Goal: Task Accomplishment & Management: Manage account settings

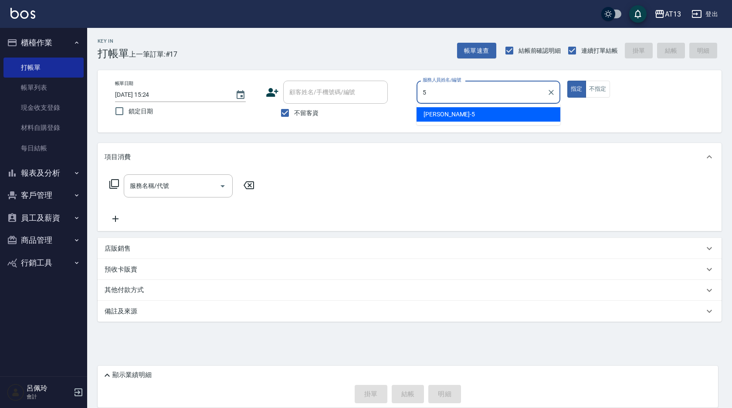
drag, startPoint x: 463, startPoint y: 115, endPoint x: 423, endPoint y: 125, distance: 41.0
click at [463, 115] on div "陳紓晴 -5" at bounding box center [488, 114] width 144 height 14
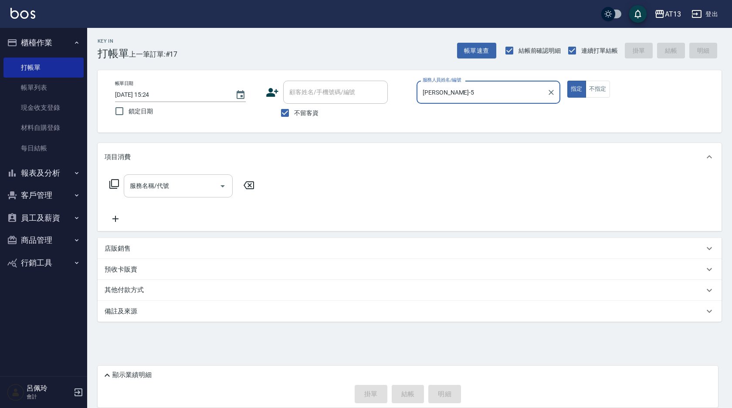
type input "陳紓晴-5"
click at [194, 184] on input "服務名稱/代號" at bounding box center [172, 185] width 88 height 15
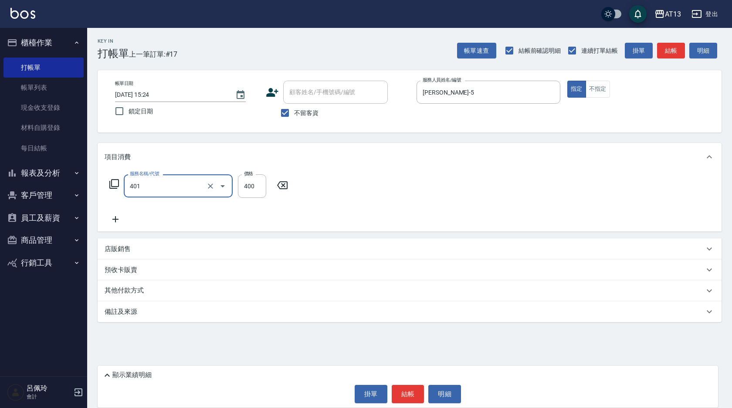
type input "剪髮(401)"
type input "150"
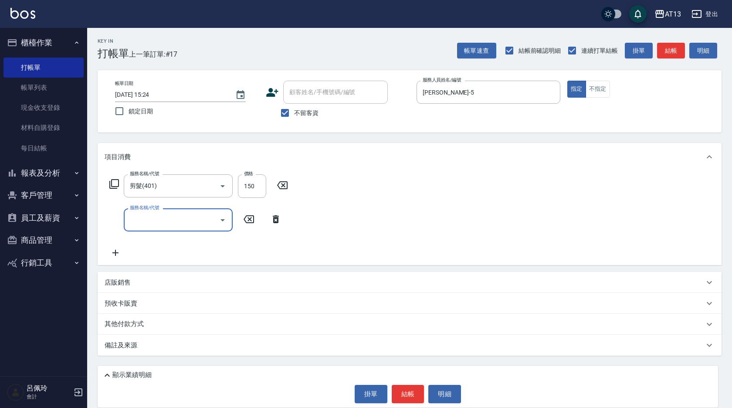
drag, startPoint x: 334, startPoint y: 178, endPoint x: 486, endPoint y: 334, distance: 217.7
click at [338, 184] on div "服務名稱/代號 剪髮(401) 服務名稱/代號 價格 150 價格 服務名稱/代號 服務名稱/代號" at bounding box center [410, 218] width 624 height 94
click at [399, 396] on button "結帳" at bounding box center [408, 394] width 33 height 18
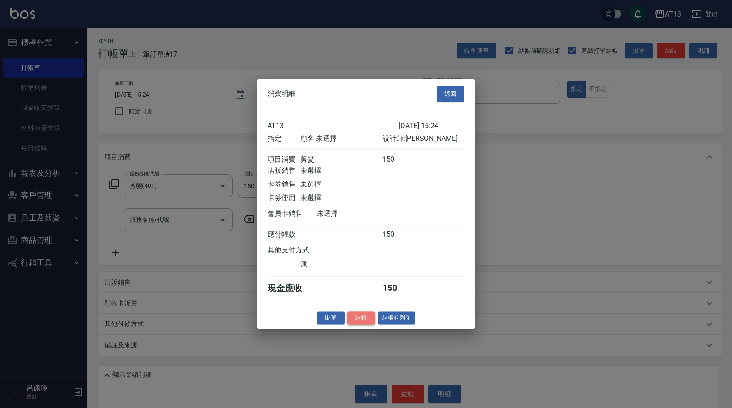
click at [361, 321] on button "結帳" at bounding box center [361, 318] width 28 height 14
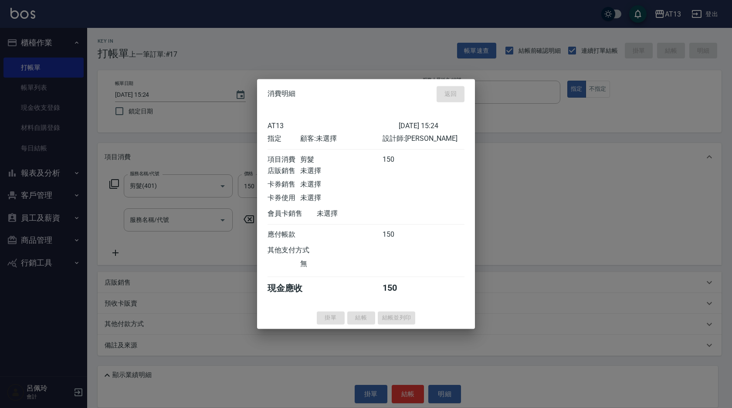
type input "2025/09/23 17:43"
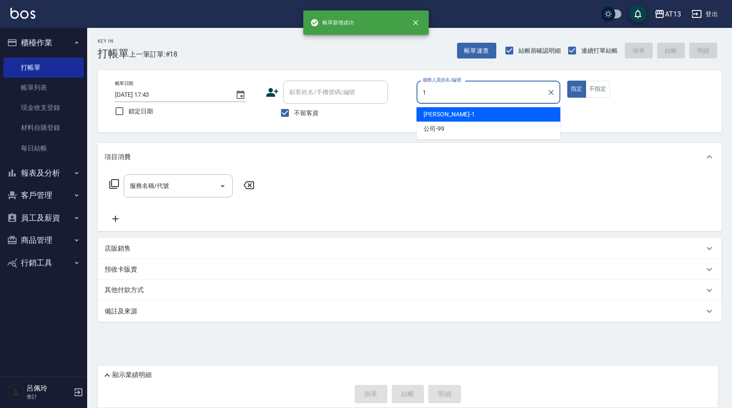
click at [469, 110] on div "鈞茹 -1" at bounding box center [488, 114] width 144 height 14
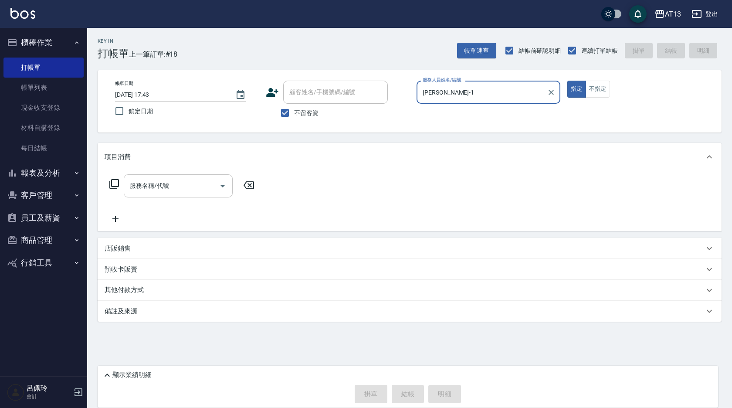
type input "鈞茹-1"
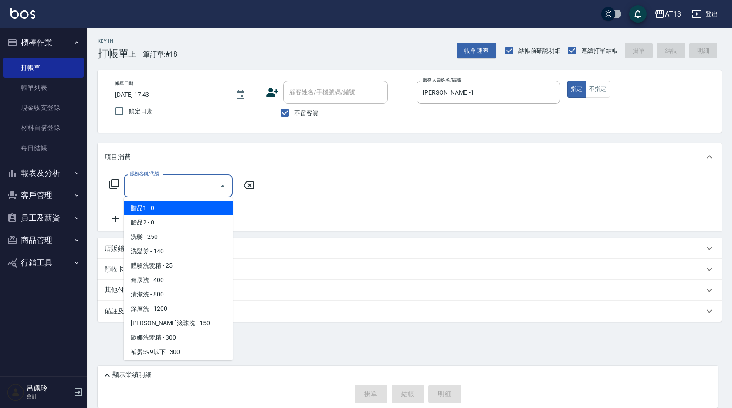
click at [157, 184] on input "服務名稱/代號" at bounding box center [172, 185] width 88 height 15
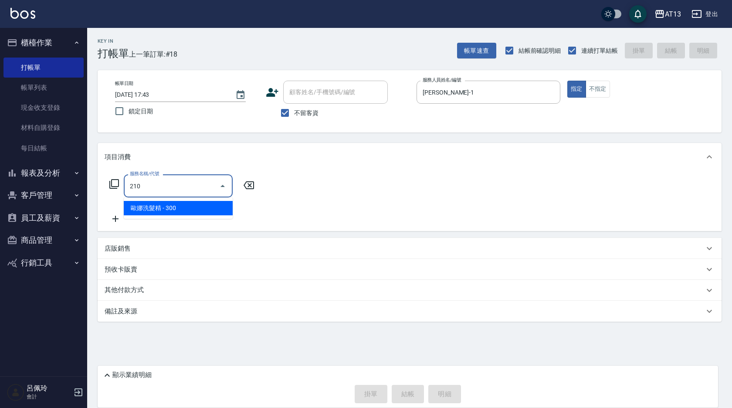
type input "歐娜洗髮精(210)"
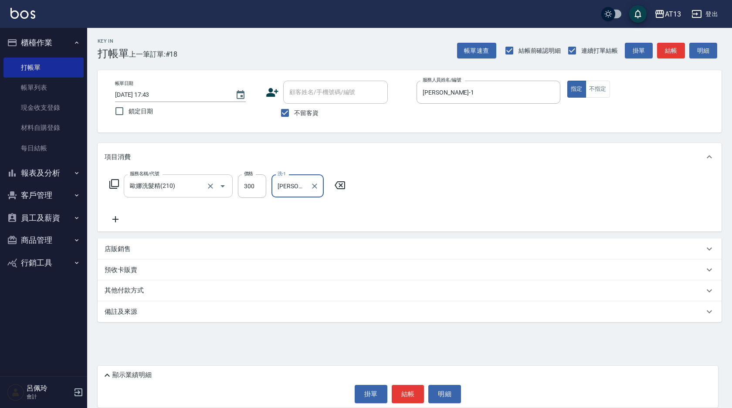
type input "鍾曉恩-26"
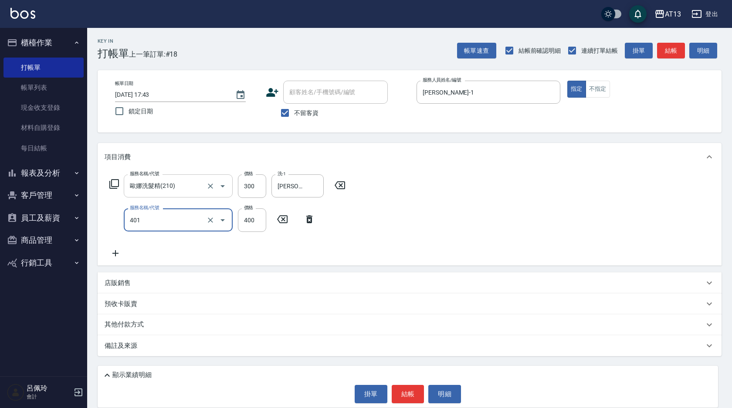
type input "剪髮(401)"
type input "200"
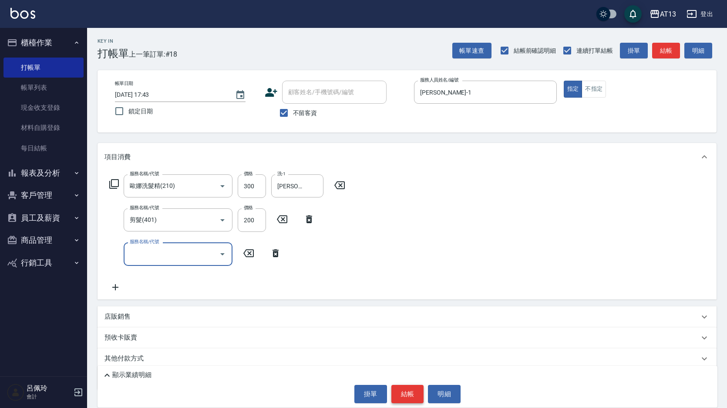
click at [418, 392] on button "結帳" at bounding box center [408, 394] width 33 height 18
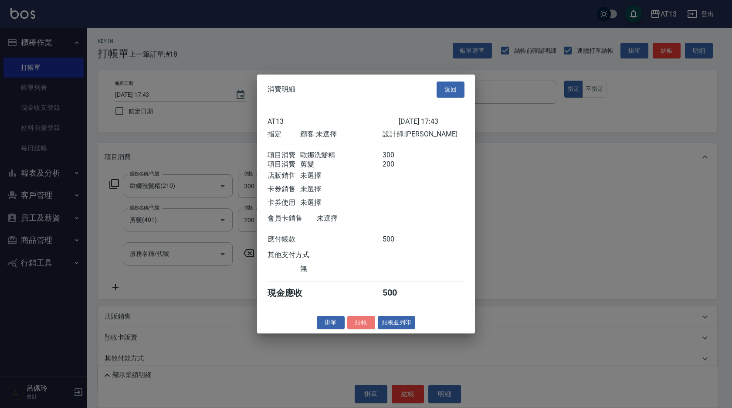
click at [366, 328] on button "結帳" at bounding box center [361, 322] width 28 height 14
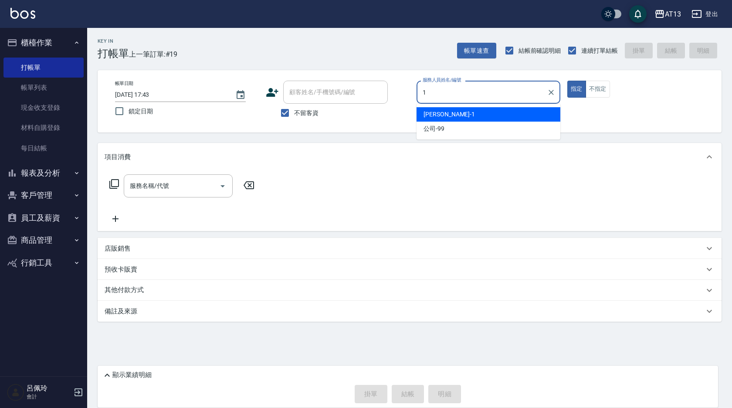
click at [446, 114] on div "鈞茹 -1" at bounding box center [488, 114] width 144 height 14
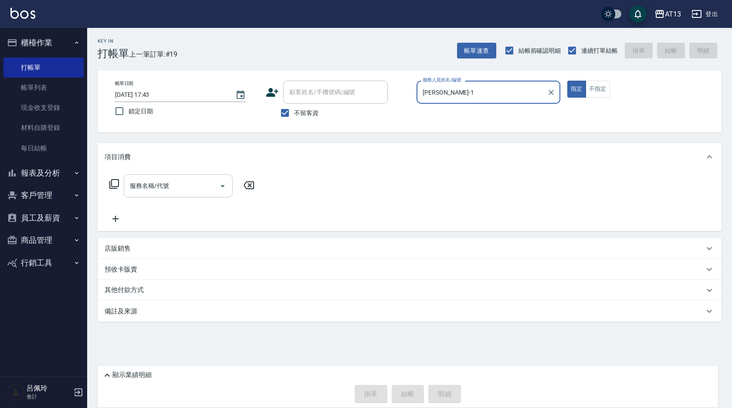
click at [201, 179] on div "服務名稱/代號" at bounding box center [178, 185] width 109 height 23
type input "鈞茹-1"
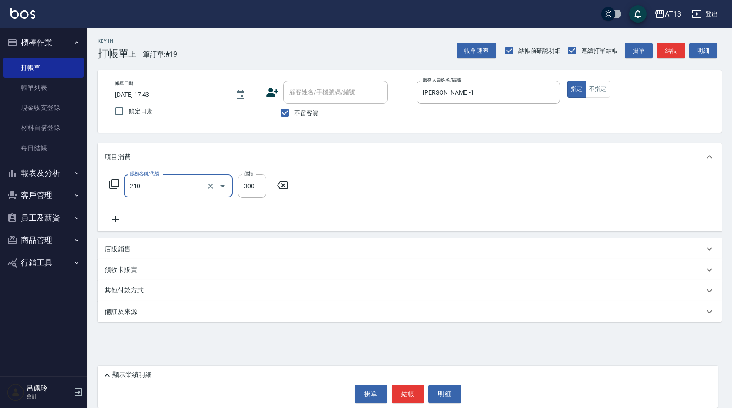
type input "歐娜洗髮精(210)"
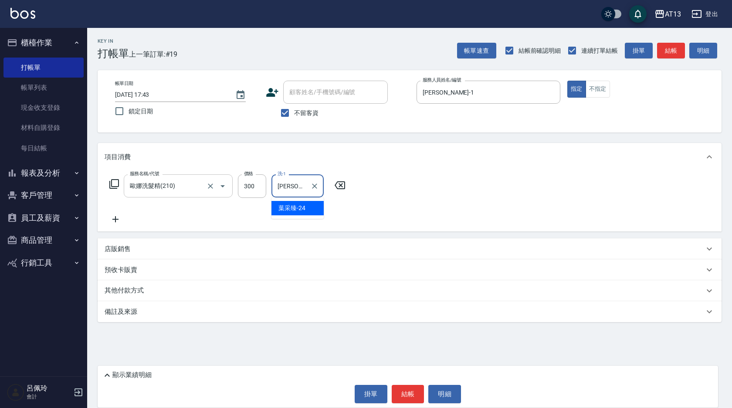
type input "葉采臻-24"
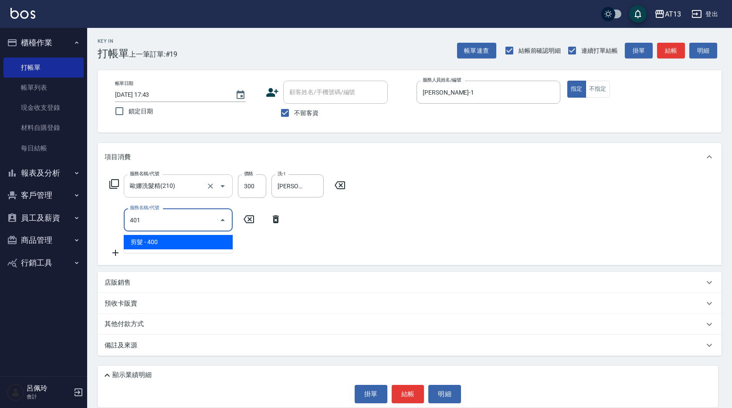
type input "剪髮(401)"
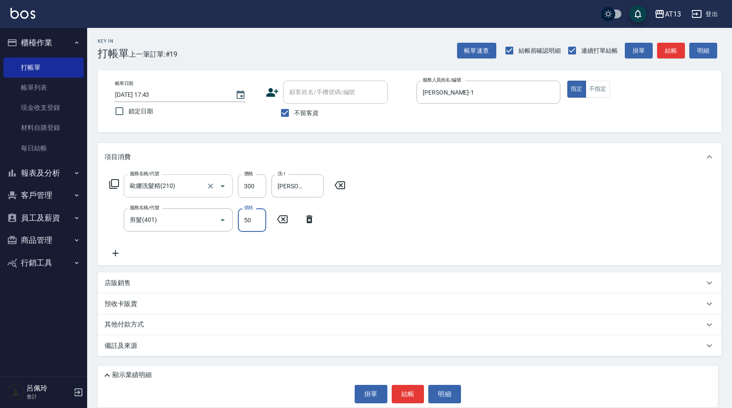
type input "50"
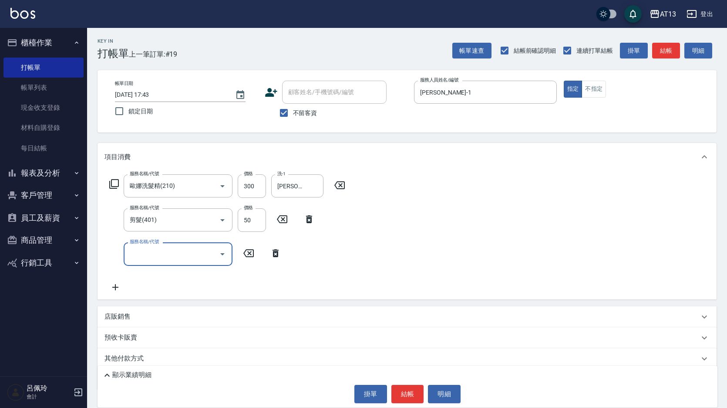
click at [439, 235] on div "服務名稱/代號 歐娜洗髮精(210) 服務名稱/代號 價格 300 價格 洗-1 葉采臻-24 洗-1 服務名稱/代號 剪髮(401) 服務名稱/代號 價格 …" at bounding box center [407, 235] width 619 height 128
click at [407, 392] on button "結帳" at bounding box center [408, 394] width 33 height 18
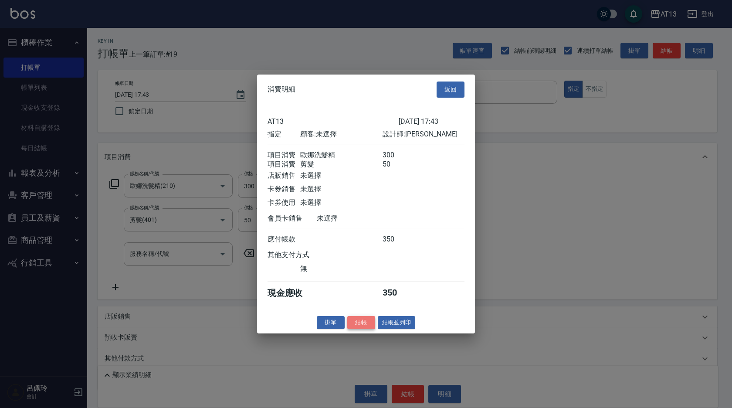
click at [368, 329] on button "結帳" at bounding box center [361, 322] width 28 height 14
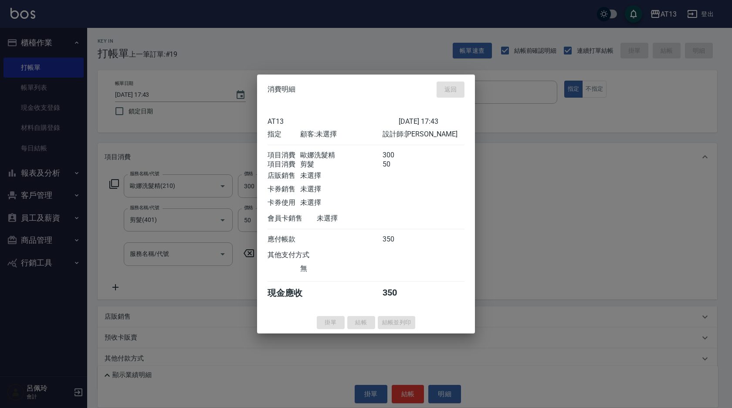
type input "2025/09/23 17:44"
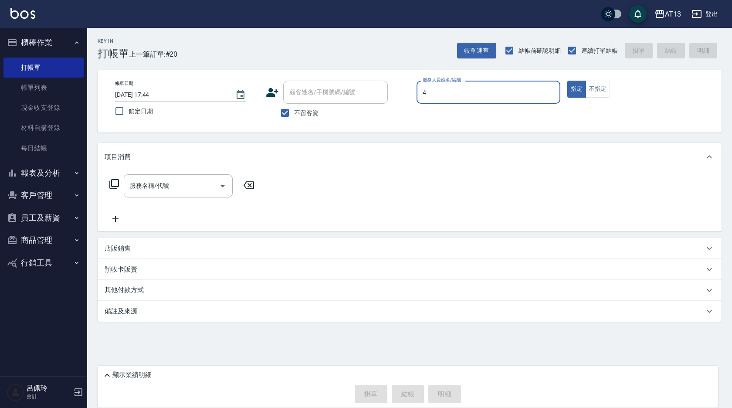
type input "40"
click at [550, 94] on icon "Clear" at bounding box center [551, 92] width 9 height 9
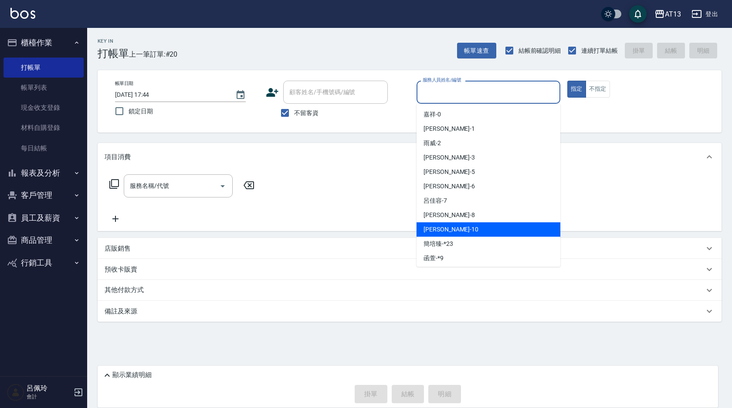
click at [455, 233] on div "稔穎 -10" at bounding box center [488, 229] width 144 height 14
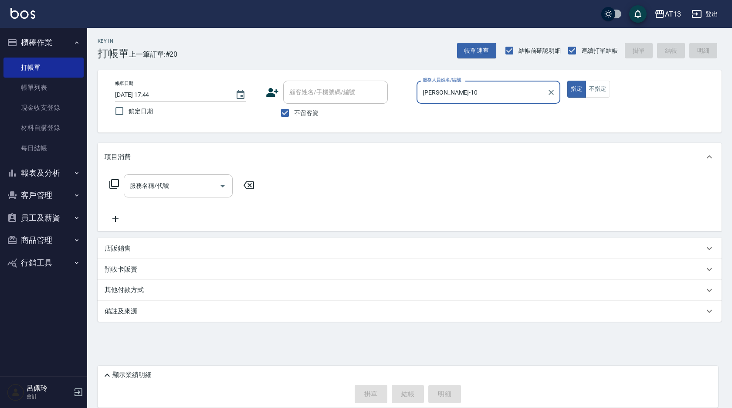
type input "稔穎-10"
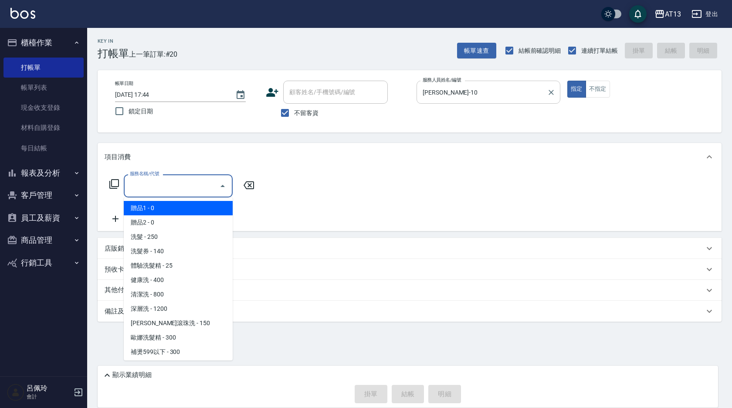
click at [201, 188] on input "服務名稱/代號" at bounding box center [172, 185] width 88 height 15
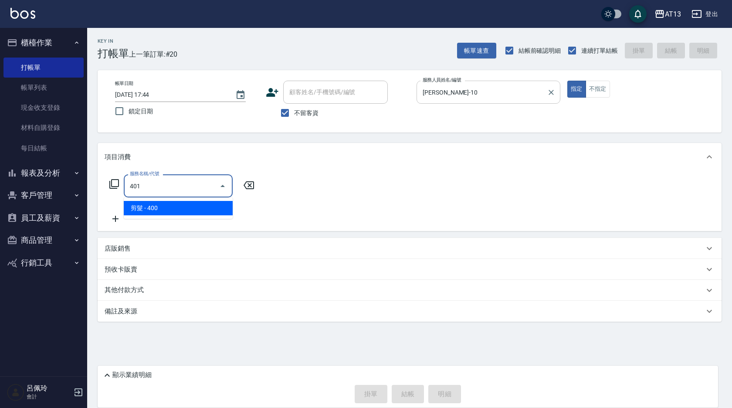
type input "剪髮(401)"
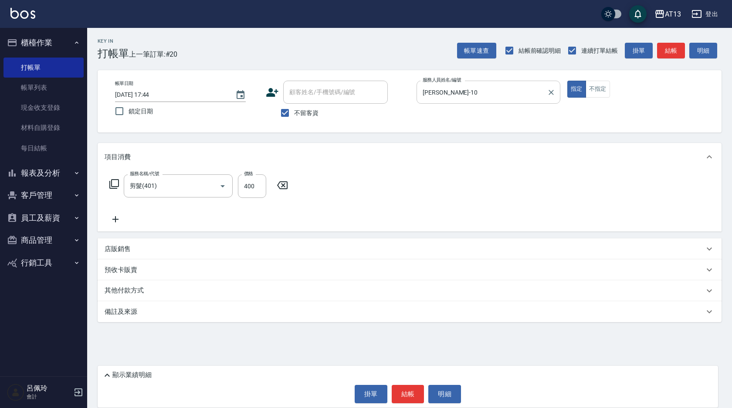
drag, startPoint x: 368, startPoint y: 189, endPoint x: 455, endPoint y: 388, distance: 216.5
click at [369, 190] on div "服務名稱/代號 剪髮(401) 服務名稱/代號 價格 400 價格" at bounding box center [410, 201] width 624 height 61
click at [412, 395] on button "結帳" at bounding box center [408, 394] width 33 height 18
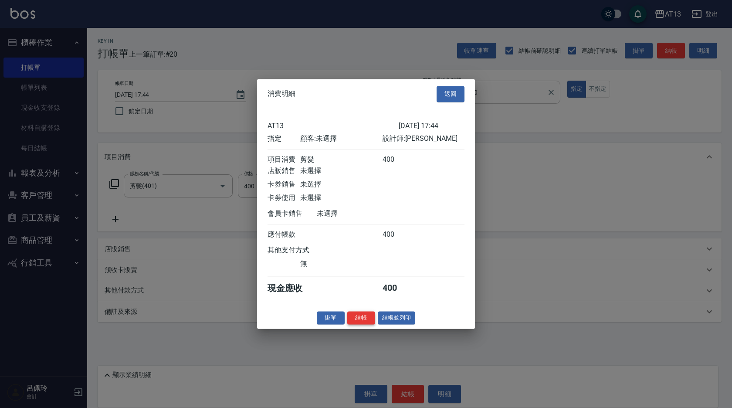
click at [364, 324] on button "結帳" at bounding box center [361, 318] width 28 height 14
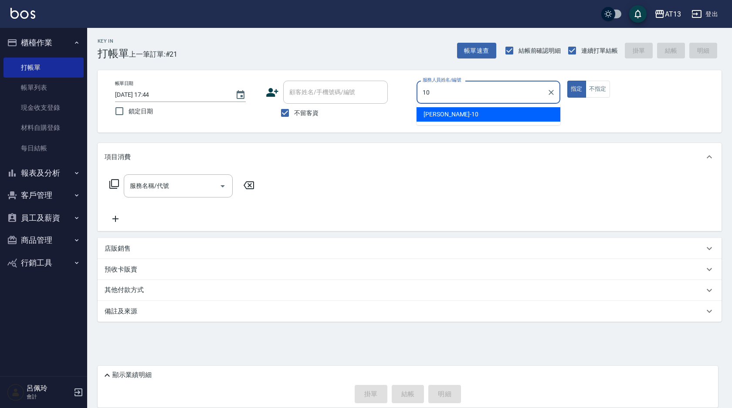
click at [443, 108] on div "稔穎 -10" at bounding box center [488, 114] width 144 height 14
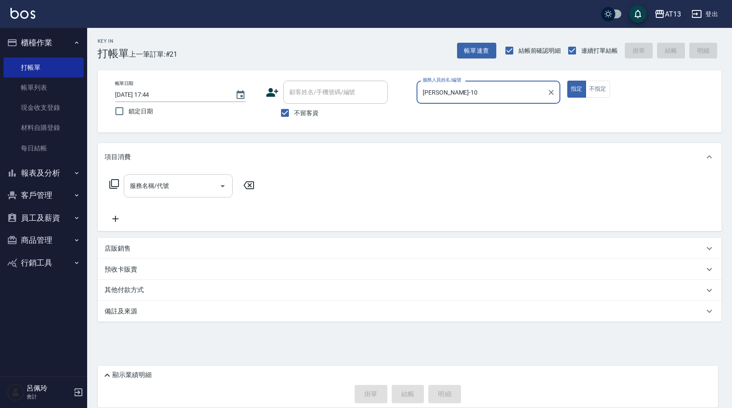
click at [211, 177] on div "服務名稱/代號" at bounding box center [178, 185] width 109 height 23
type input "稔穎-10"
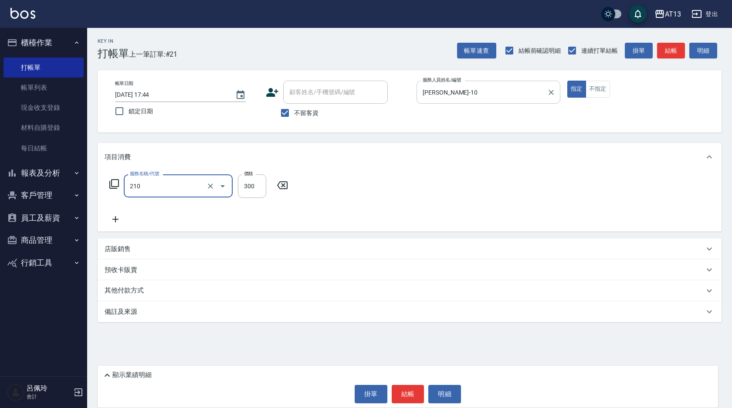
type input "歐娜洗髮精(210)"
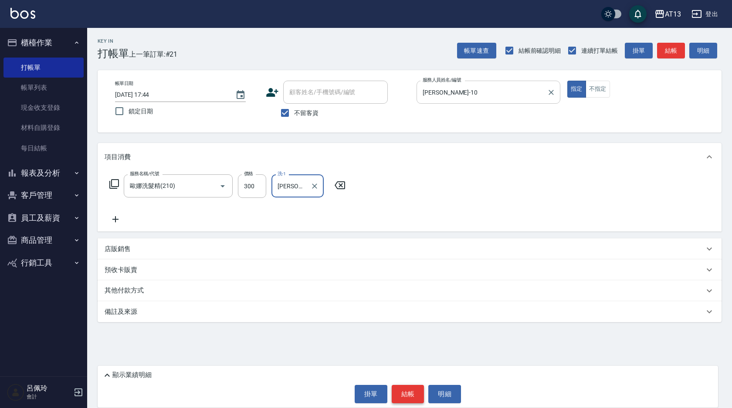
type input "蔡萓秦-11"
click at [409, 395] on button "結帳" at bounding box center [408, 394] width 33 height 18
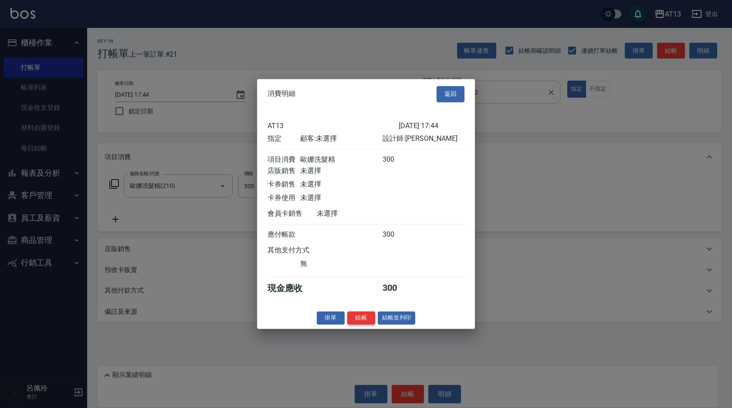
click at [364, 324] on button "結帳" at bounding box center [361, 318] width 28 height 14
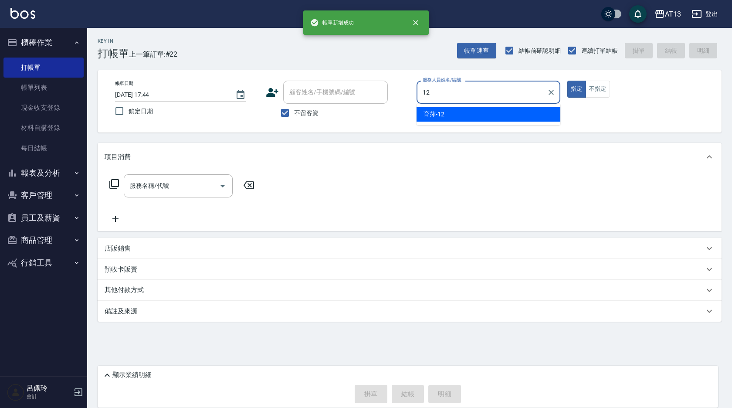
click at [438, 116] on span "育萍 -12" at bounding box center [433, 114] width 21 height 9
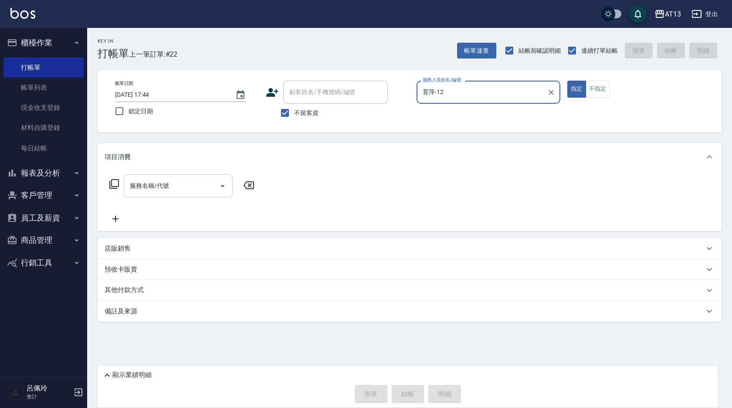
type input "育萍-12"
click at [199, 193] on input "服務名稱/代號" at bounding box center [172, 185] width 88 height 15
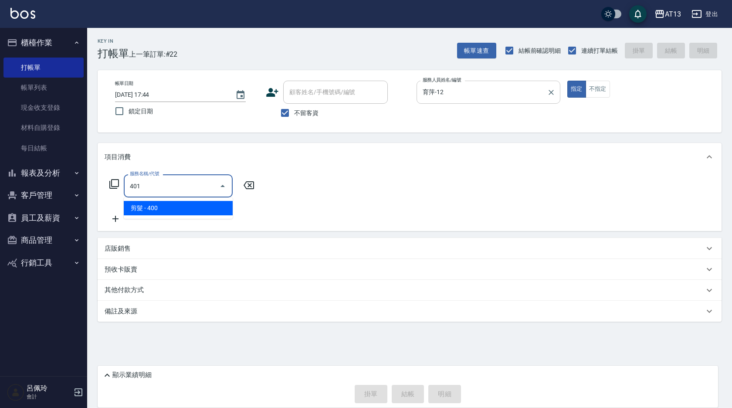
type input "剪髮(401)"
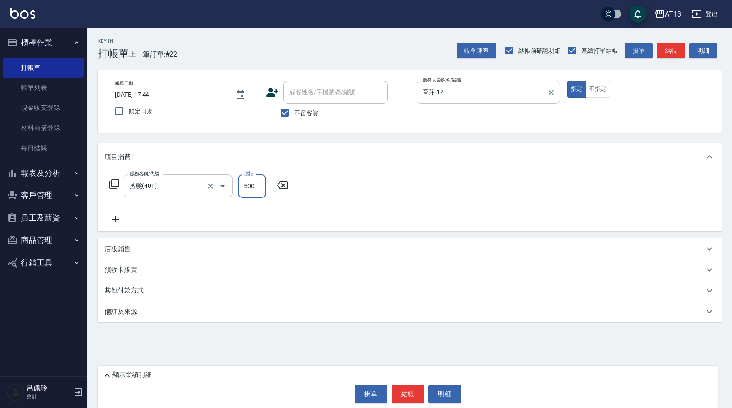
type input "500"
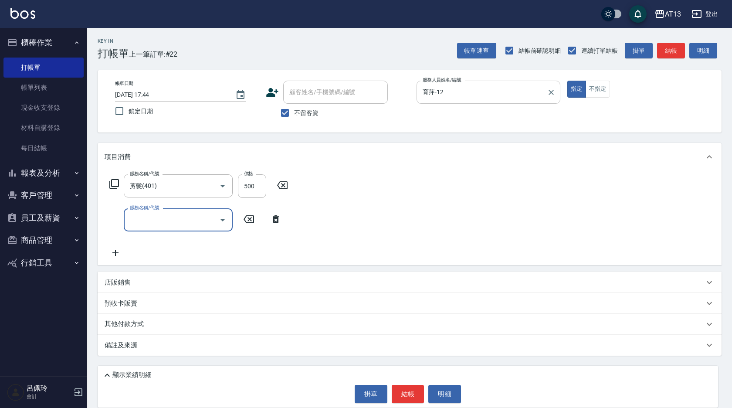
click at [419, 220] on div "服務名稱/代號 剪髮(401) 服務名稱/代號 價格 500 價格 服務名稱/代號 服務名稱/代號" at bounding box center [410, 218] width 624 height 94
click at [412, 392] on button "結帳" at bounding box center [408, 394] width 33 height 18
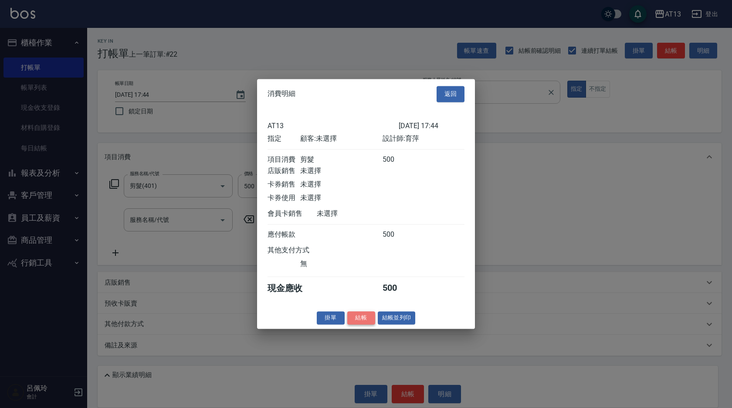
click at [357, 324] on button "結帳" at bounding box center [361, 318] width 28 height 14
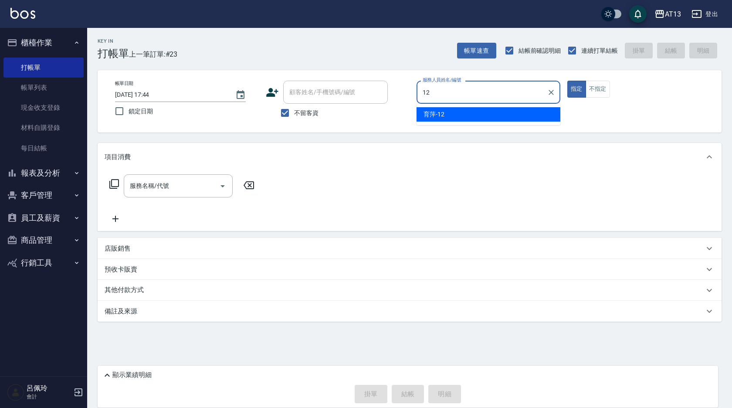
click at [473, 112] on div "育萍 -12" at bounding box center [488, 114] width 144 height 14
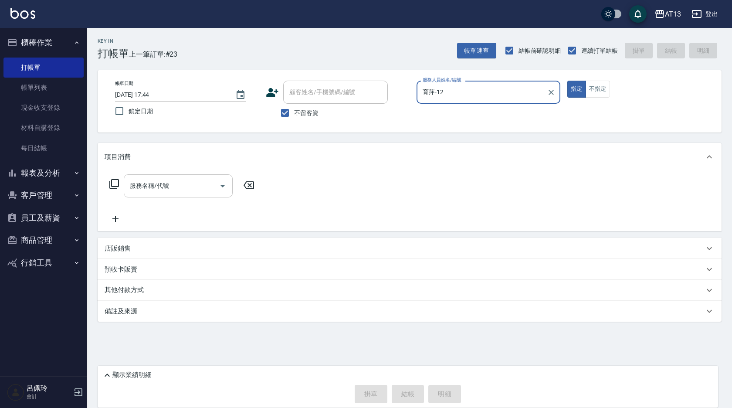
type input "育萍-12"
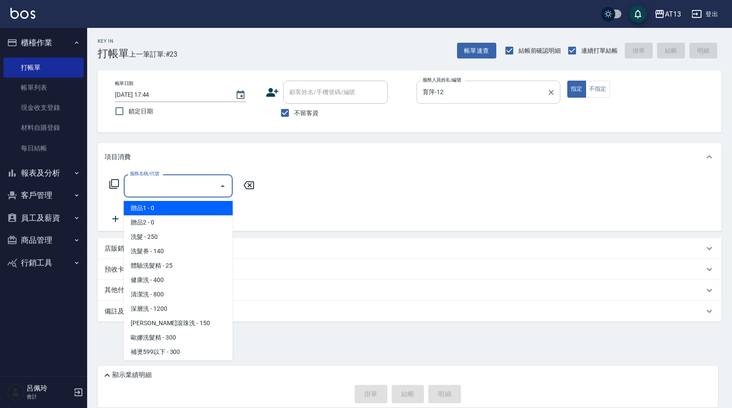
drag, startPoint x: 211, startPoint y: 186, endPoint x: 207, endPoint y: 190, distance: 5.9
click at [210, 186] on input "服務名稱/代號" at bounding box center [172, 185] width 88 height 15
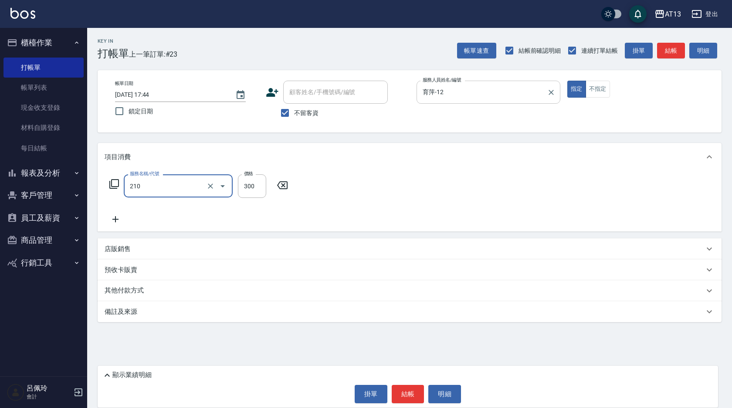
type input "歐娜洗髮精(210)"
type input "妤宸-29"
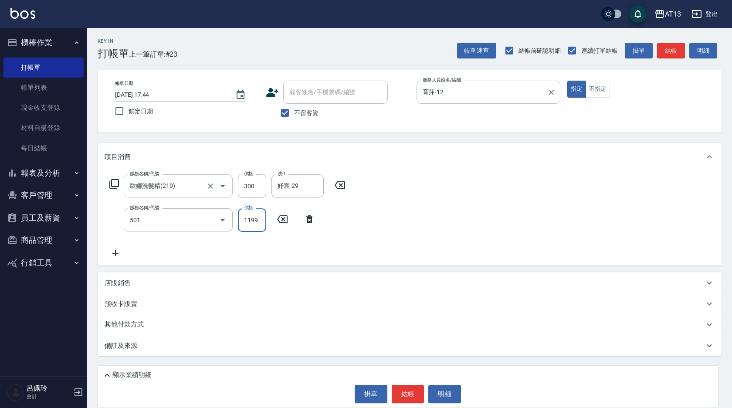
type input "染髮(501)"
type input "1500"
type input "妤宸-29"
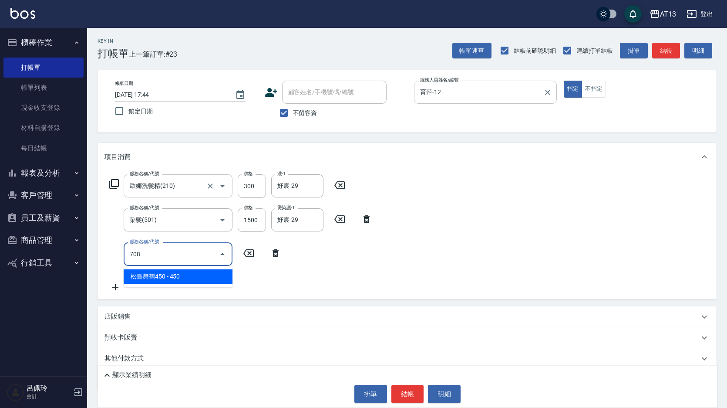
type input "松島舞鶴450(708)"
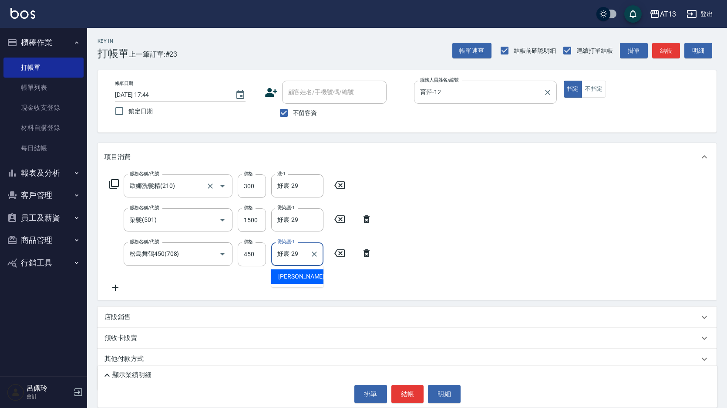
type input "妤宸-29"
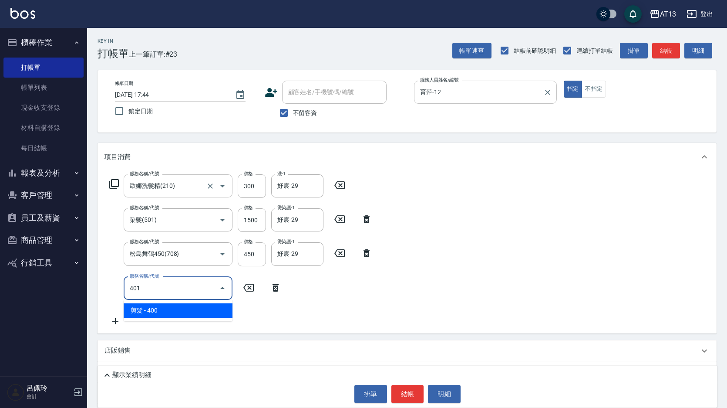
type input "剪髮(401)"
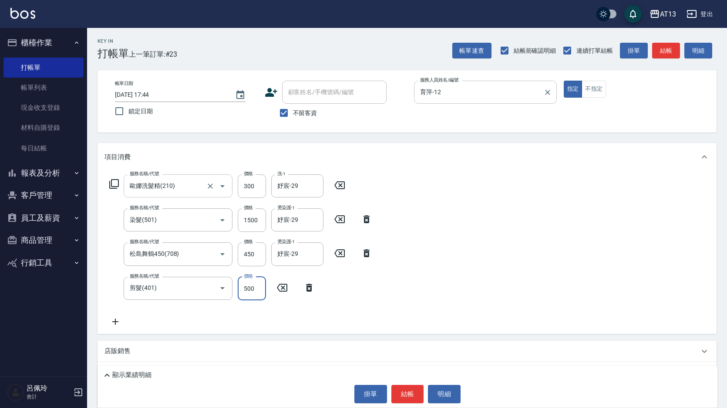
type input "500"
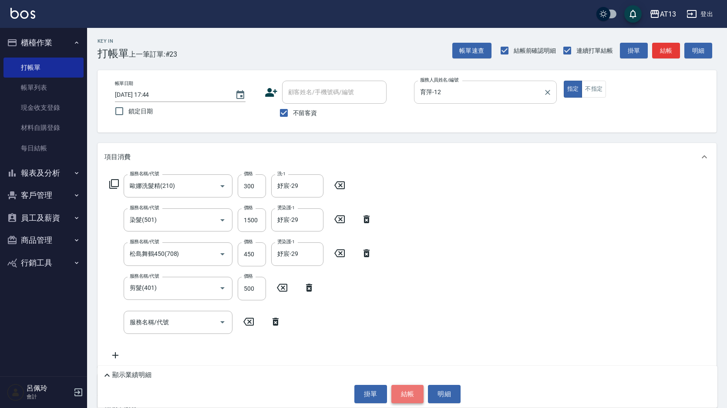
click at [405, 392] on button "結帳" at bounding box center [408, 394] width 33 height 18
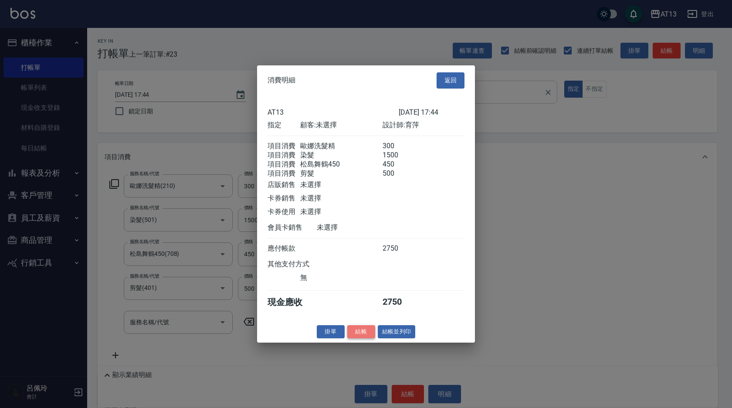
click at [366, 333] on button "結帳" at bounding box center [361, 331] width 28 height 14
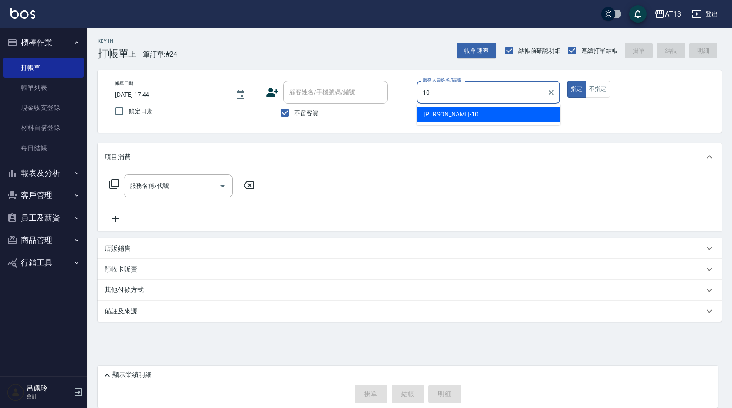
click at [427, 111] on span "稔穎 -10" at bounding box center [450, 114] width 55 height 9
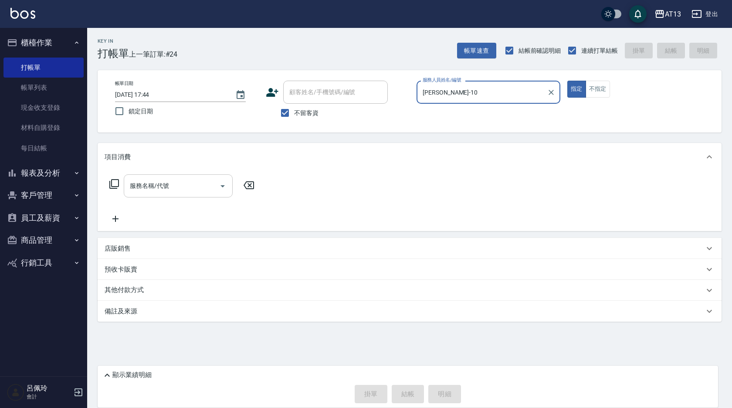
type input "稔穎-10"
click at [151, 186] on div "服務名稱/代號 服務名稱/代號" at bounding box center [178, 185] width 109 height 23
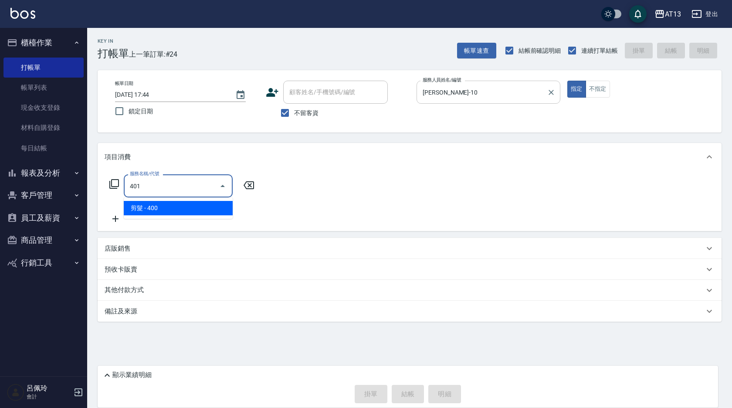
type input "剪髮(401)"
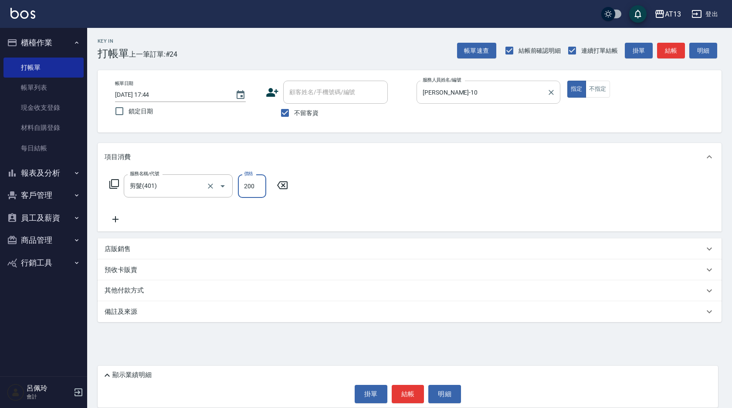
type input "200"
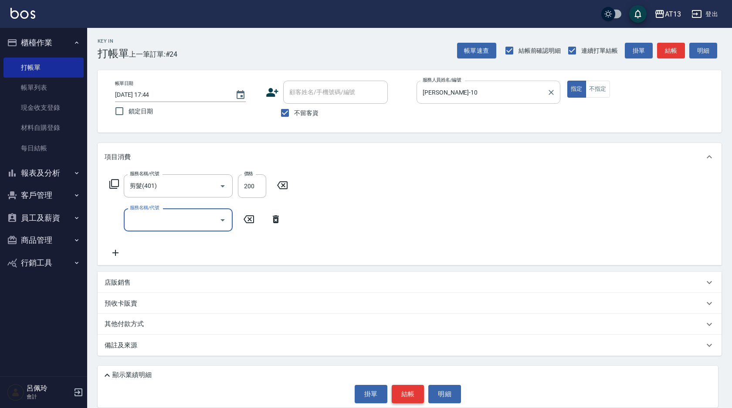
click at [406, 393] on button "結帳" at bounding box center [408, 394] width 33 height 18
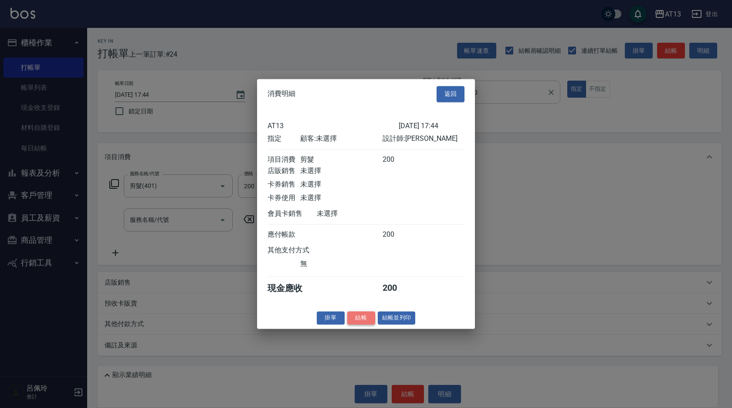
click at [363, 322] on button "結帳" at bounding box center [361, 318] width 28 height 14
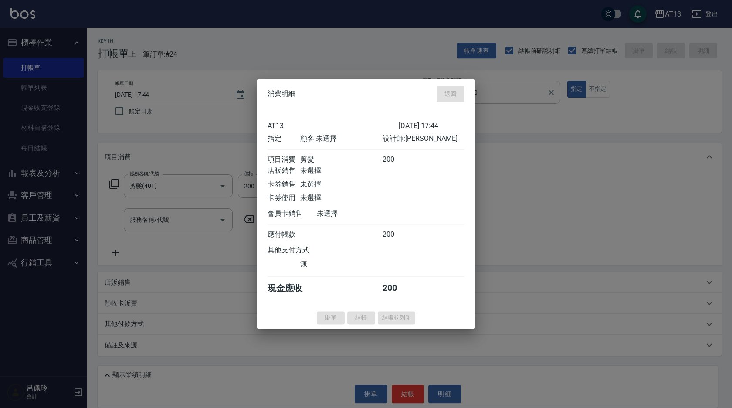
type input "2025/09/23 17:45"
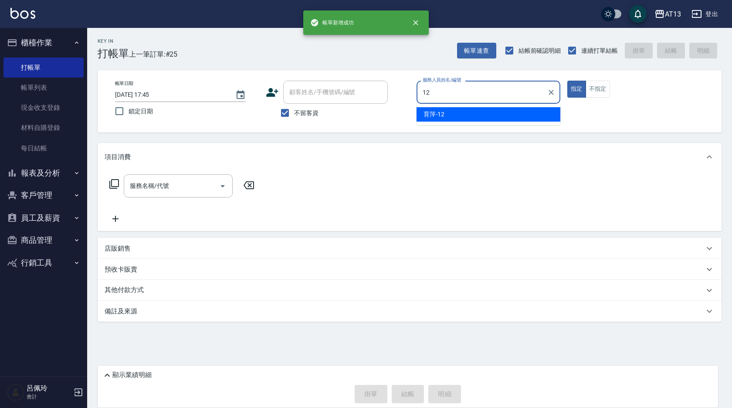
click at [458, 113] on div "育萍 -12" at bounding box center [488, 114] width 144 height 14
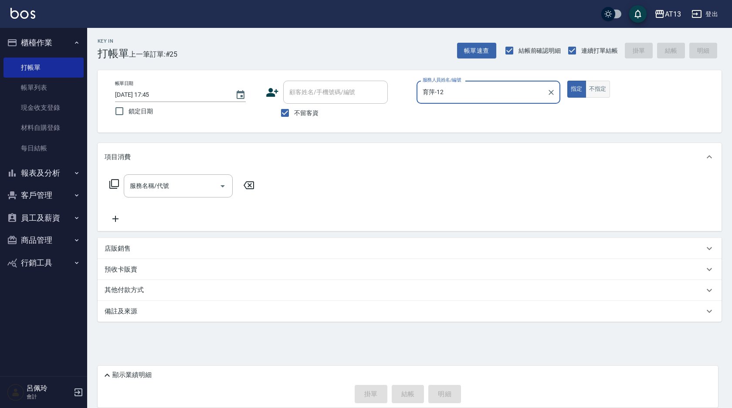
type input "育萍-12"
click at [593, 89] on button "不指定" at bounding box center [597, 89] width 24 height 17
drag, startPoint x: 191, startPoint y: 187, endPoint x: 179, endPoint y: 189, distance: 12.0
click at [190, 187] on input "服務名稱/代號" at bounding box center [172, 185] width 88 height 15
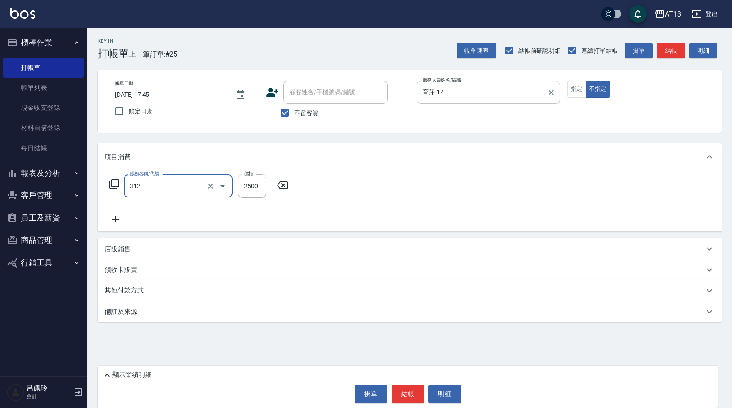
type input "有氧水離子燙2500(312)"
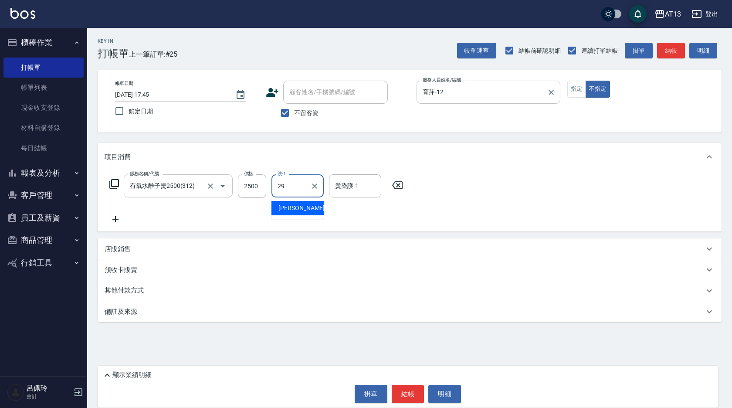
type input "妤宸-29"
click at [399, 400] on button "結帳" at bounding box center [408, 394] width 33 height 18
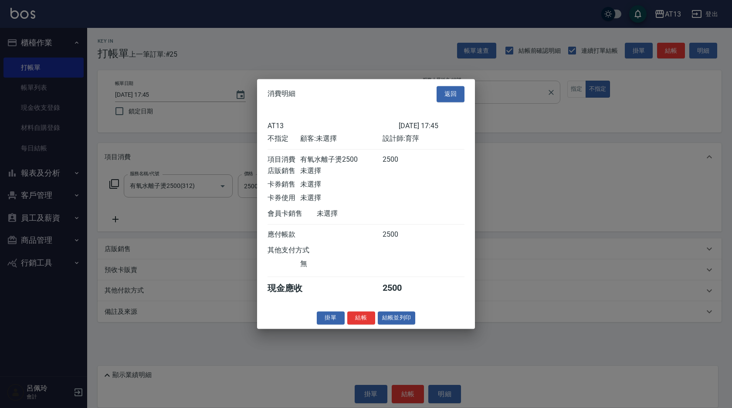
click at [362, 324] on button "結帳" at bounding box center [361, 318] width 28 height 14
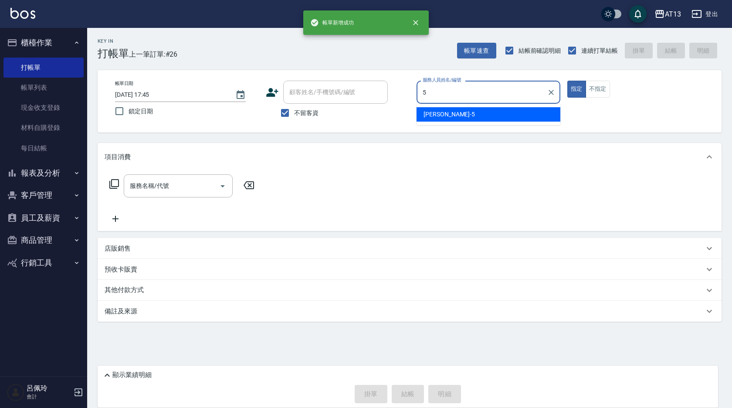
click at [507, 117] on div "陳紓晴 -5" at bounding box center [488, 114] width 144 height 14
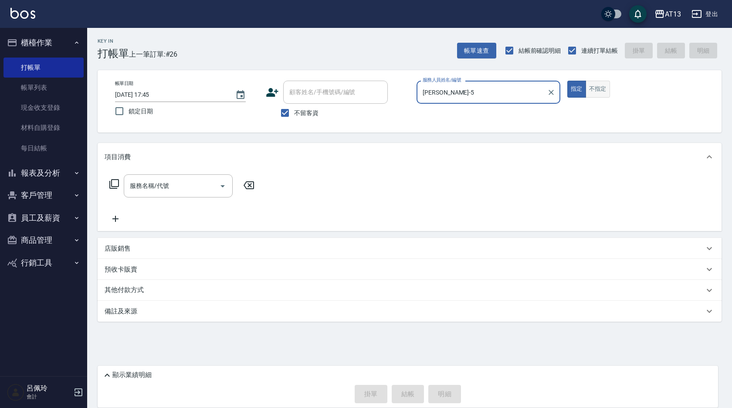
type input "陳紓晴-5"
click at [596, 88] on button "不指定" at bounding box center [597, 89] width 24 height 17
drag, startPoint x: 206, startPoint y: 182, endPoint x: 201, endPoint y: 185, distance: 5.1
click at [203, 183] on input "服務名稱/代號" at bounding box center [172, 185] width 88 height 15
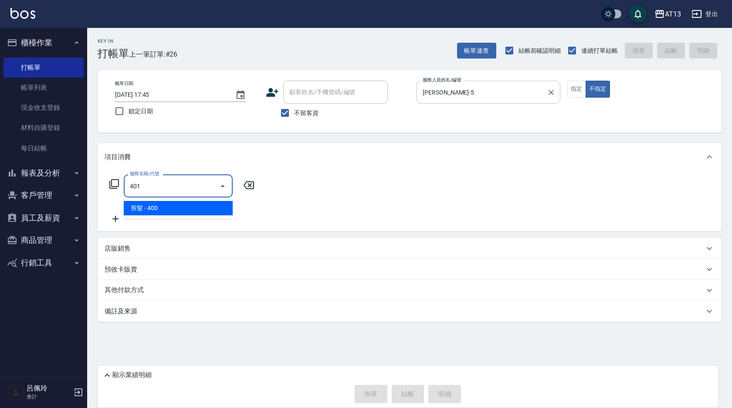
type input "剪髮(401)"
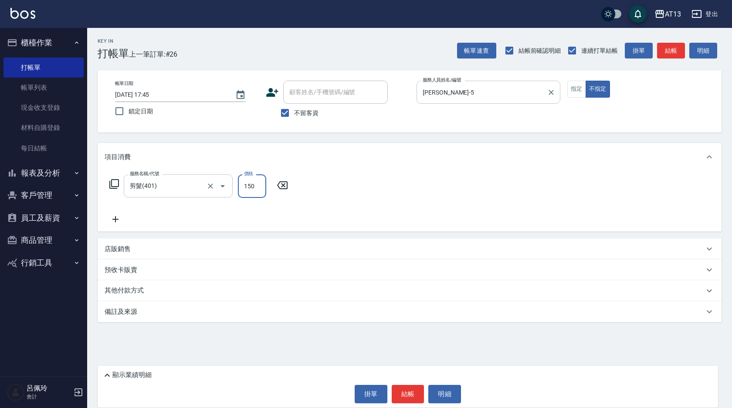
type input "150"
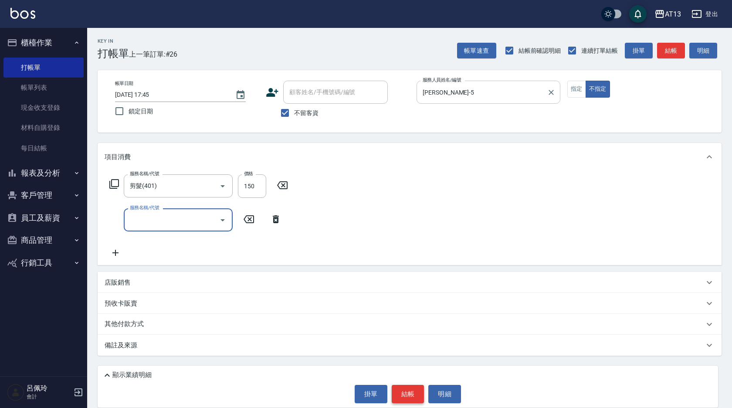
click at [415, 395] on button "結帳" at bounding box center [408, 394] width 33 height 18
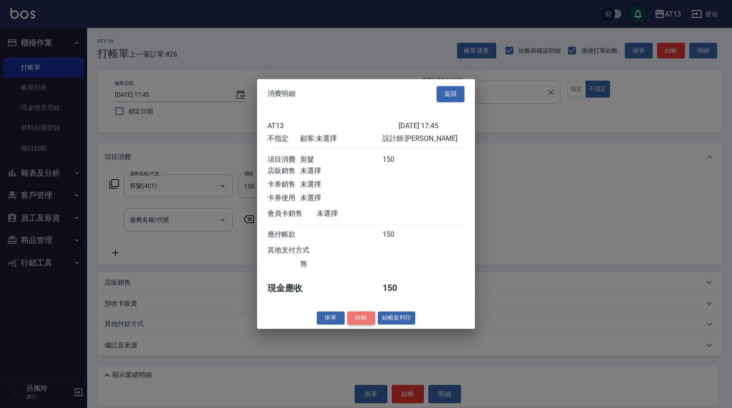
click at [361, 318] on button "結帳" at bounding box center [361, 318] width 28 height 14
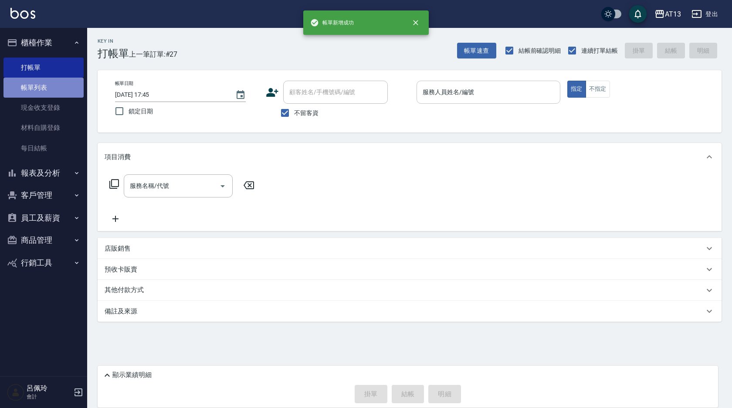
click at [48, 89] on link "帳單列表" at bounding box center [43, 88] width 80 height 20
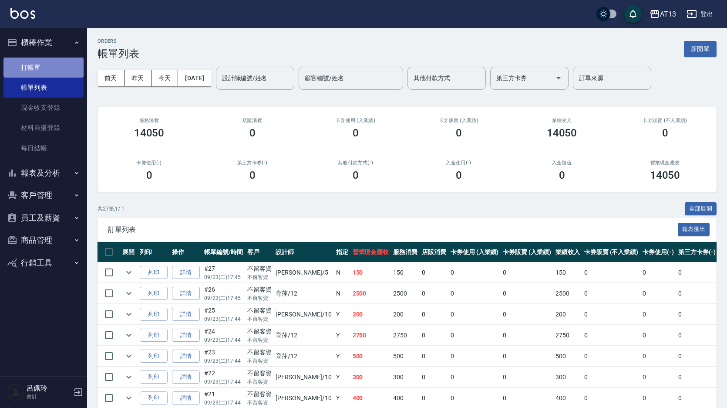
click at [37, 65] on link "打帳單" at bounding box center [43, 67] width 80 height 20
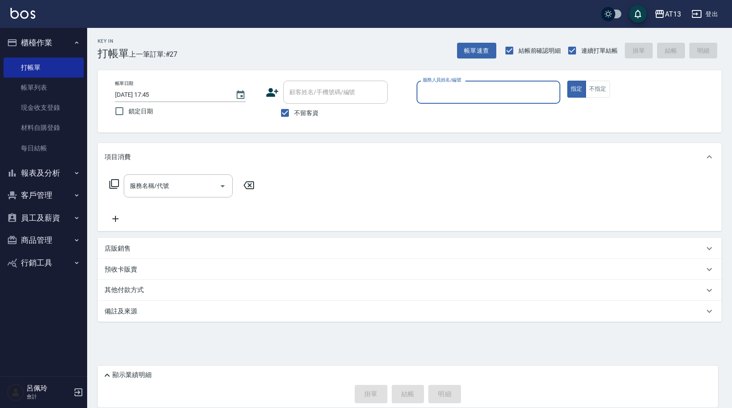
click at [46, 171] on button "報表及分析" at bounding box center [43, 173] width 80 height 23
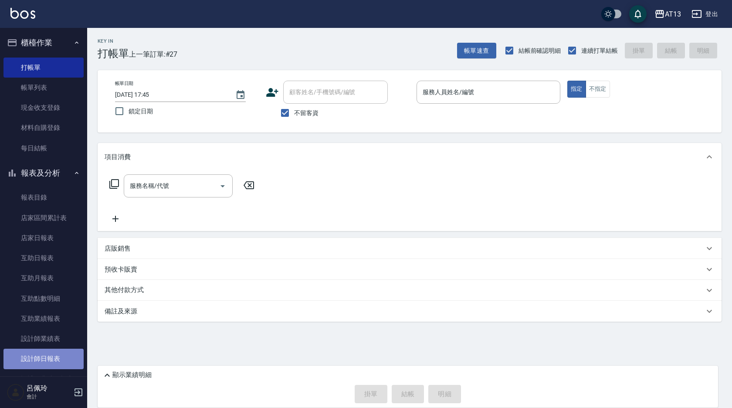
click at [57, 356] on link "設計師日報表" at bounding box center [43, 358] width 80 height 20
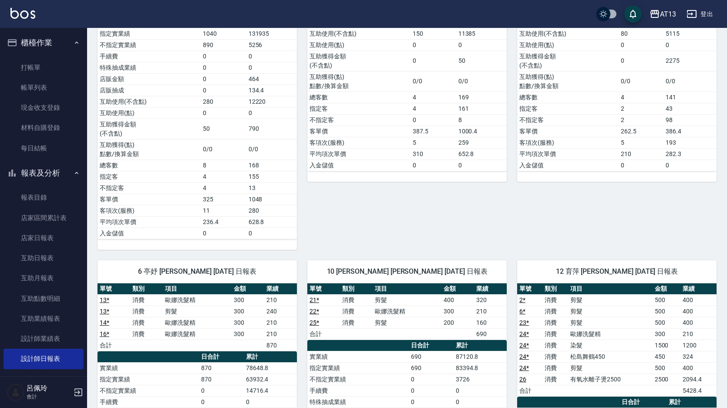
scroll to position [131, 0]
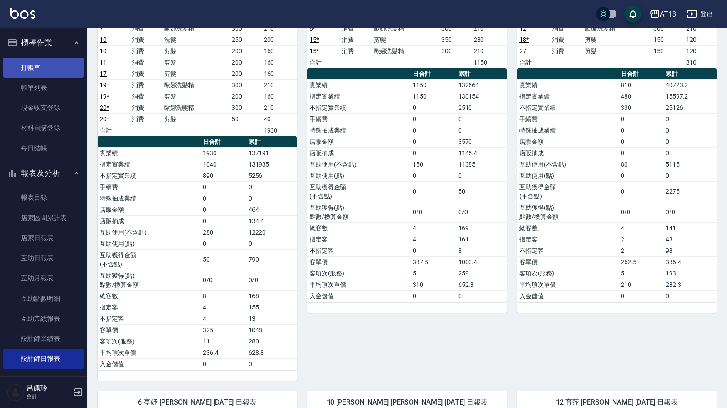
click at [4, 60] on link "打帳單" at bounding box center [43, 67] width 80 height 20
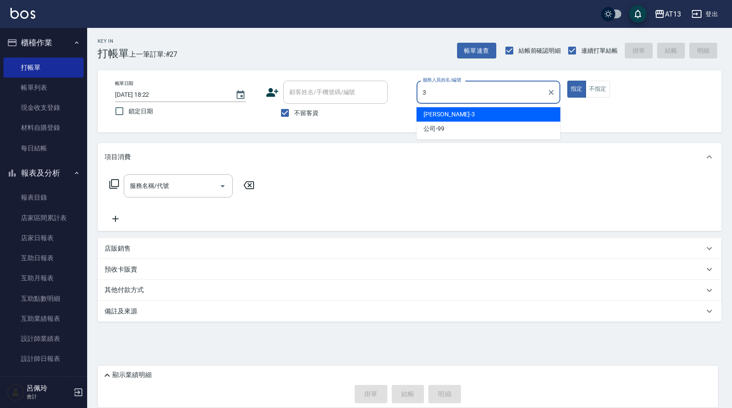
click at [448, 119] on div "敏玹 -3" at bounding box center [488, 114] width 144 height 14
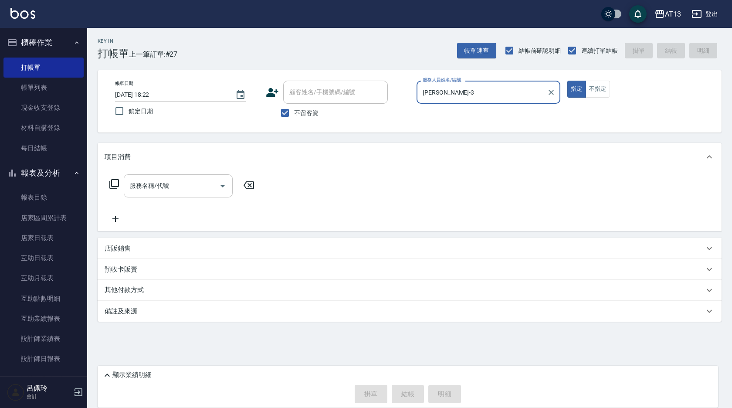
click at [197, 195] on div "服務名稱/代號" at bounding box center [178, 185] width 109 height 23
type input "敏玹-3"
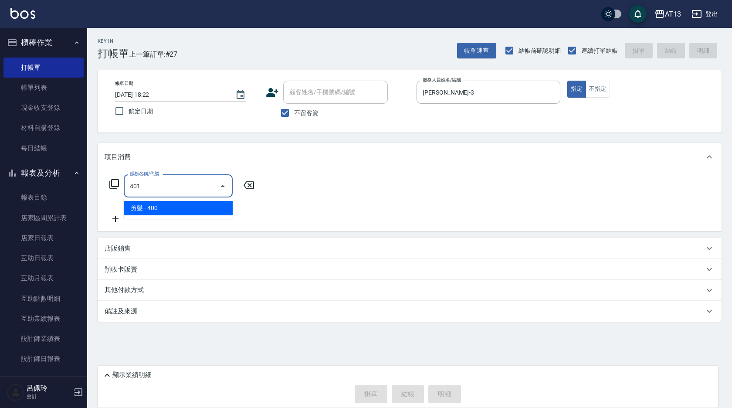
type input "剪髮(401)"
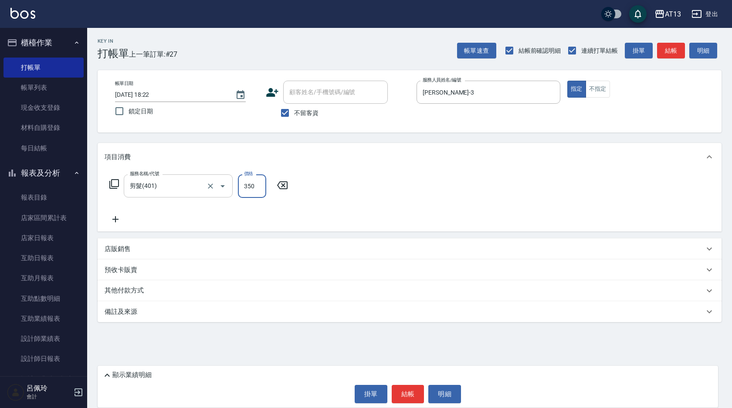
type input "350"
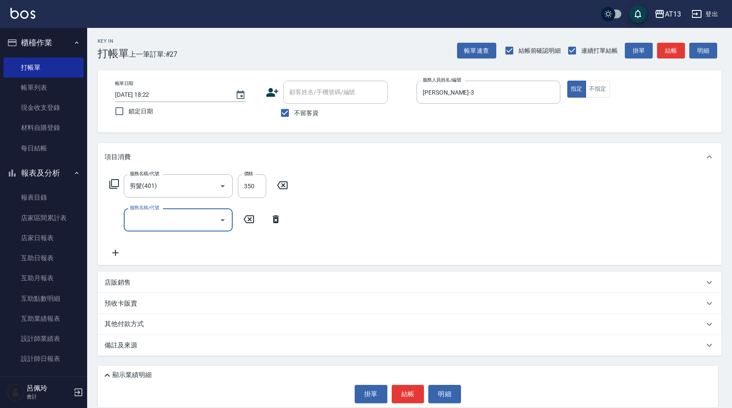
click at [562, 219] on div "服務名稱/代號 剪髮(401) 服務名稱/代號 價格 350 價格 服務名稱/代號 服務名稱/代號" at bounding box center [410, 218] width 624 height 94
click at [413, 387] on button "結帳" at bounding box center [408, 394] width 33 height 18
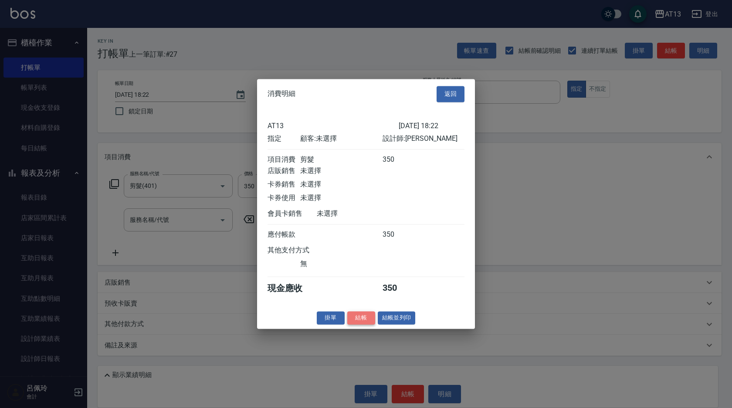
click at [363, 322] on button "結帳" at bounding box center [361, 318] width 28 height 14
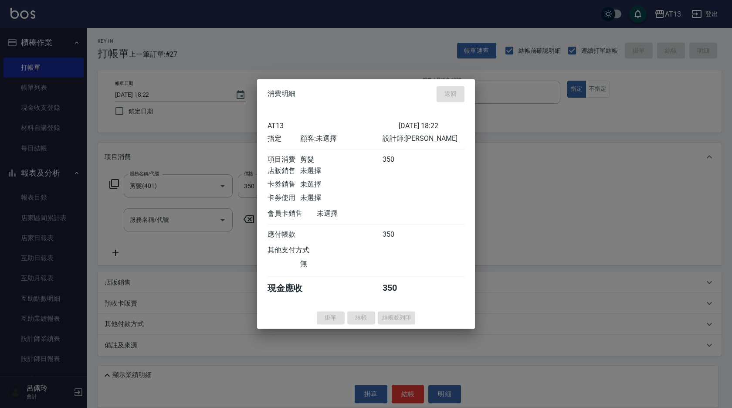
type input "2025/09/23 18:28"
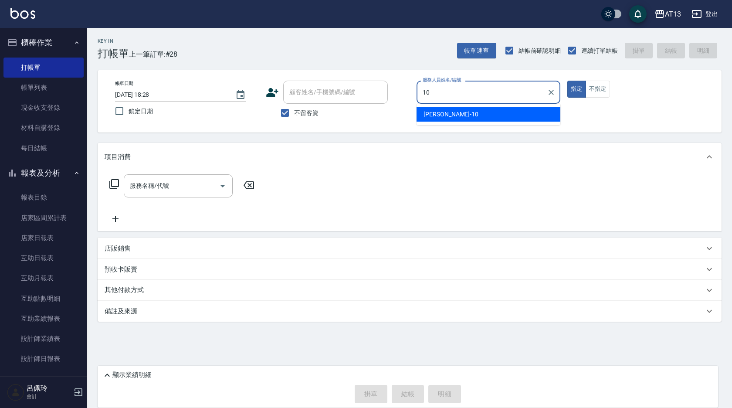
click at [427, 116] on span "稔穎 -10" at bounding box center [450, 114] width 55 height 9
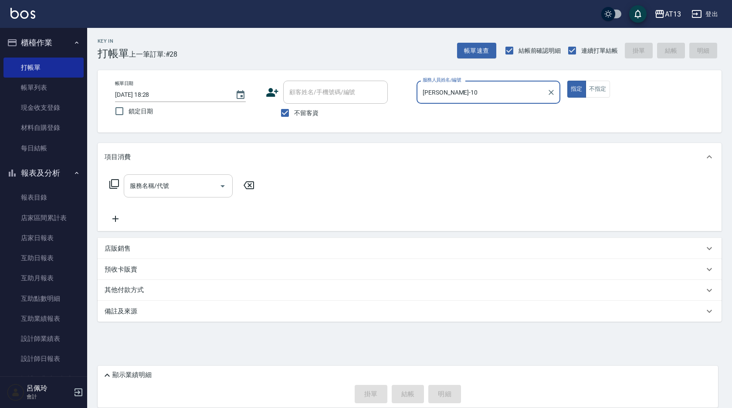
click at [205, 175] on div "服務名稱/代號" at bounding box center [178, 185] width 109 height 23
type input "稔穎-10"
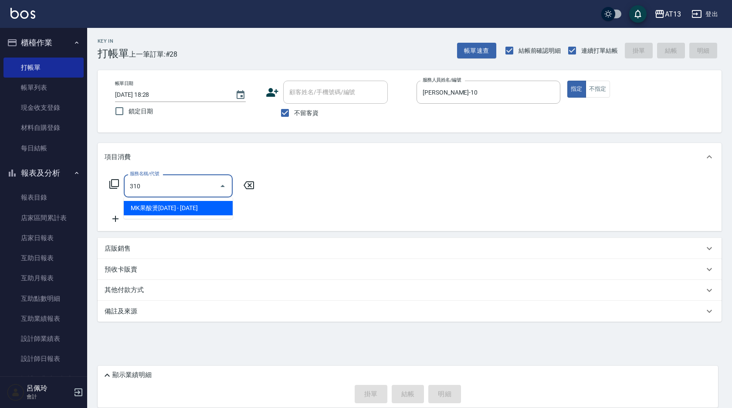
type input "MK果酸燙2000(310)"
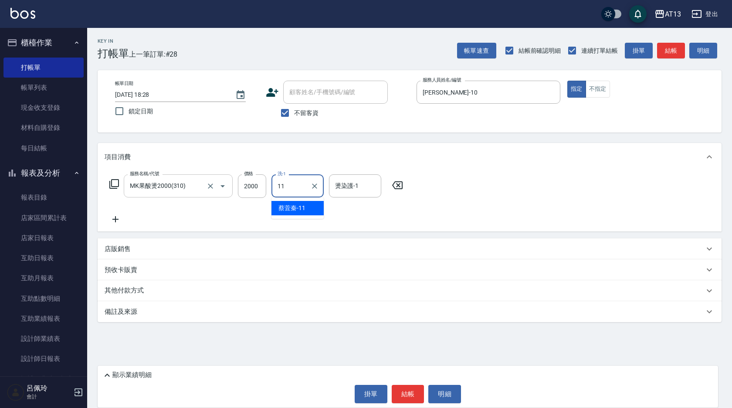
type input "蔡萓秦-11"
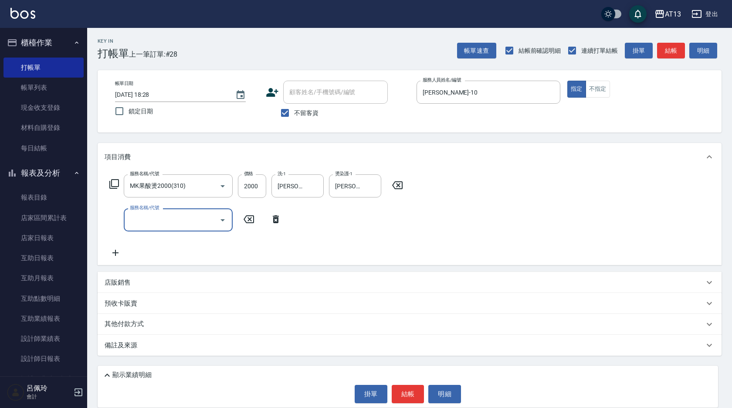
click at [395, 184] on icon at bounding box center [397, 185] width 22 height 10
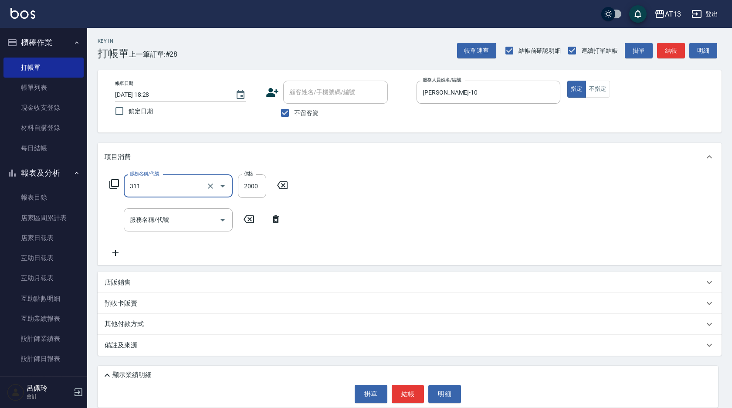
type input "生化離子燙2000(311)"
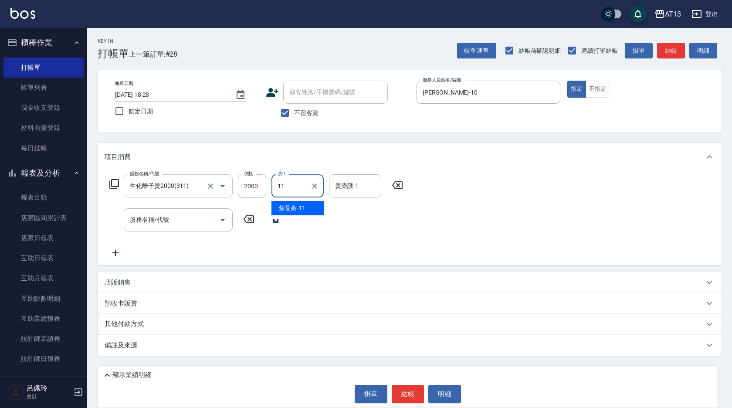
type input "蔡萓秦-11"
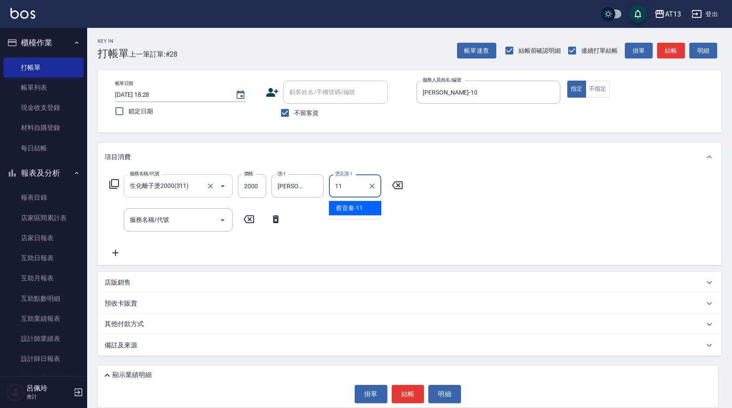
type input "蔡萓秦-11"
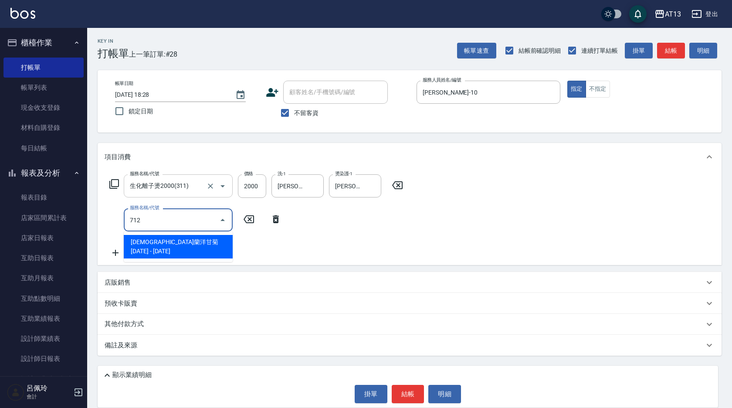
type input "伊蘭洋甘菊1000(712)"
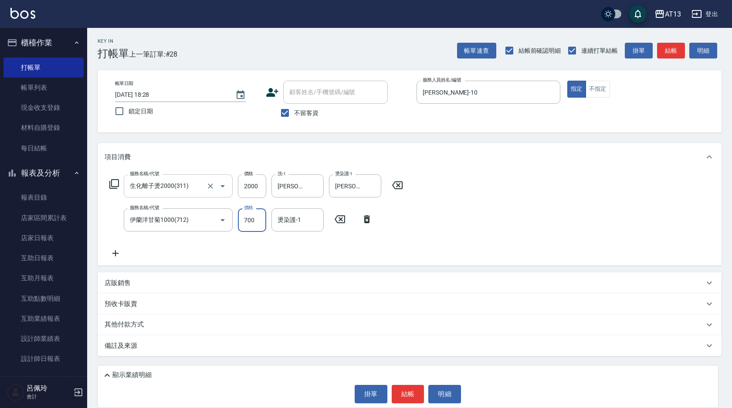
type input "700"
type input "蔡萓秦-11"
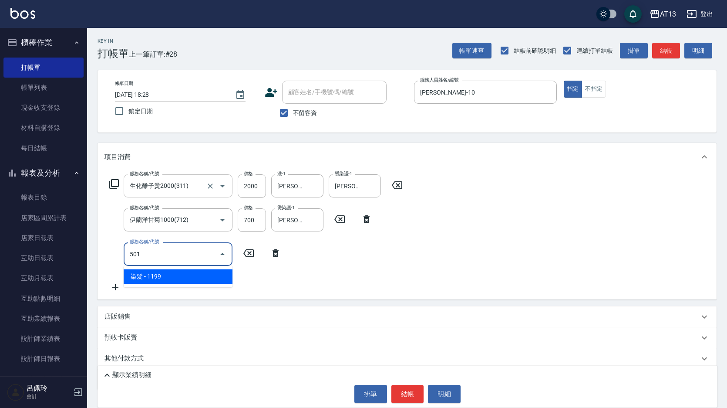
type input "染髮(501)"
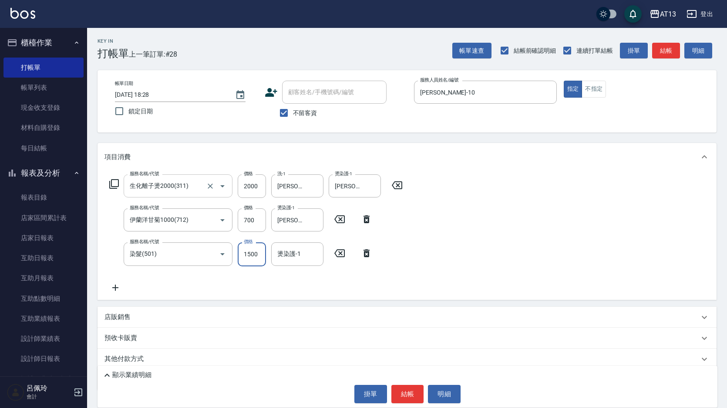
type input "1500"
type input "蔡萓秦-11"
click at [406, 391] on button "結帳" at bounding box center [408, 394] width 33 height 18
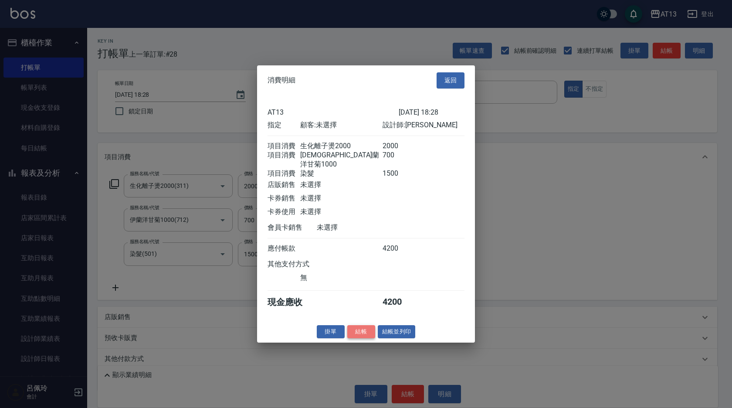
click at [357, 331] on button "結帳" at bounding box center [361, 331] width 28 height 14
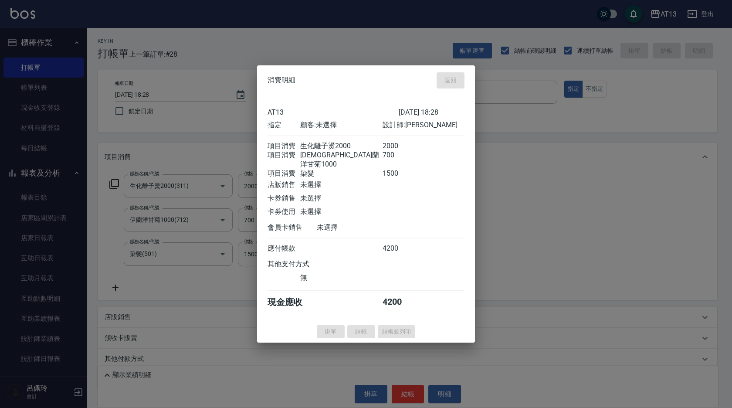
type input "2025/09/23 18:29"
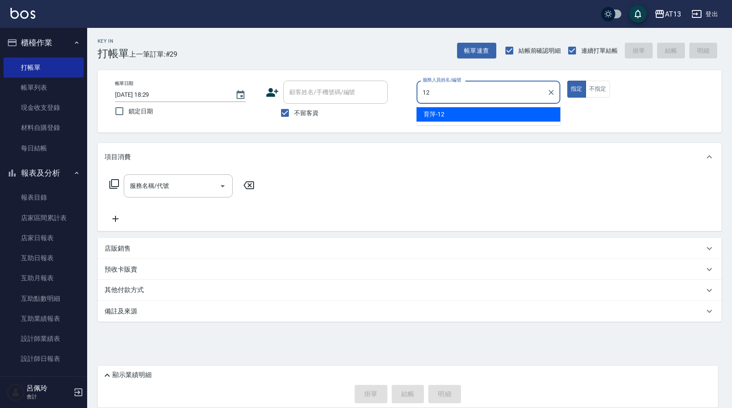
click at [501, 113] on div "育萍 -12" at bounding box center [488, 114] width 144 height 14
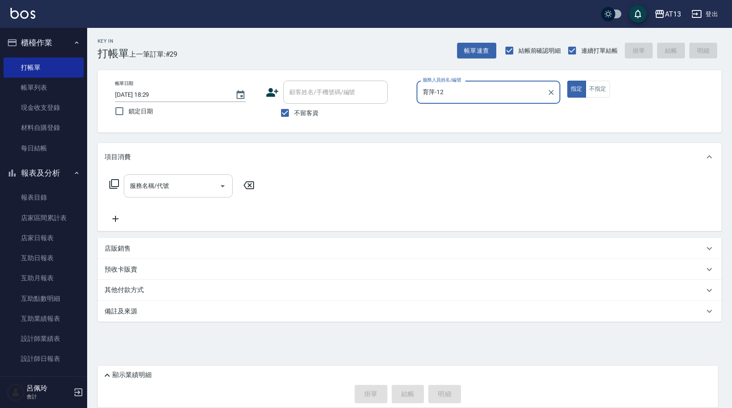
type input "育萍-12"
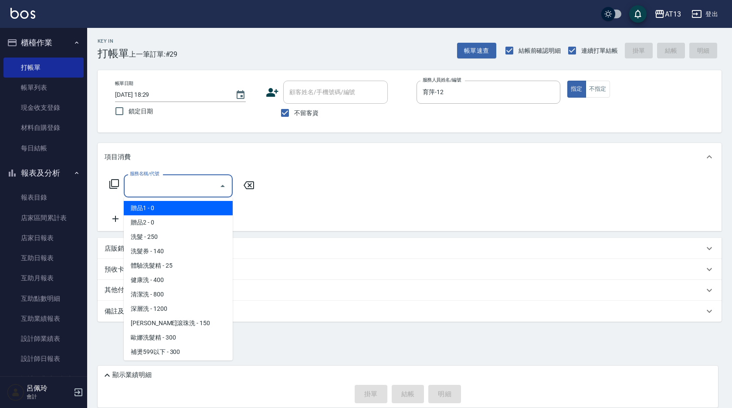
drag, startPoint x: 174, startPoint y: 183, endPoint x: 152, endPoint y: 203, distance: 29.9
click at [169, 187] on input "服務名稱/代號" at bounding box center [172, 185] width 88 height 15
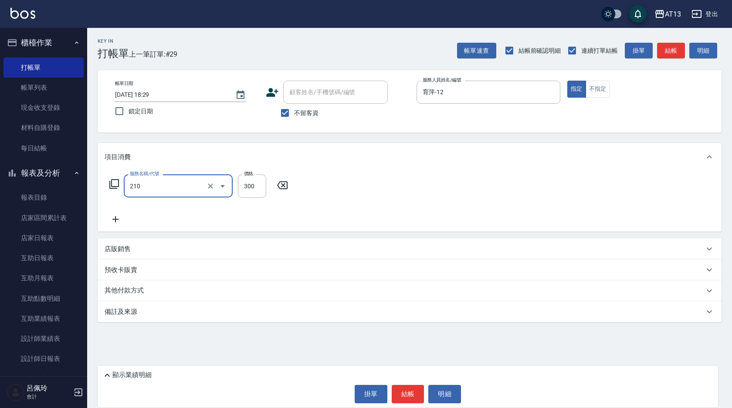
type input "歐娜洗髮精(210)"
type input "葉采臻-24"
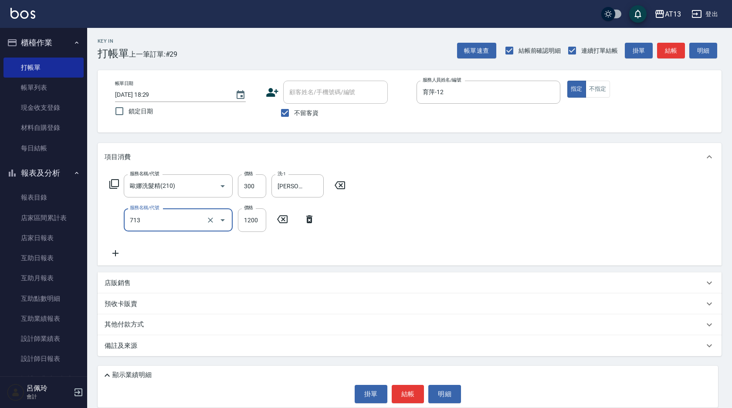
type input "水樣結構式1200(713)"
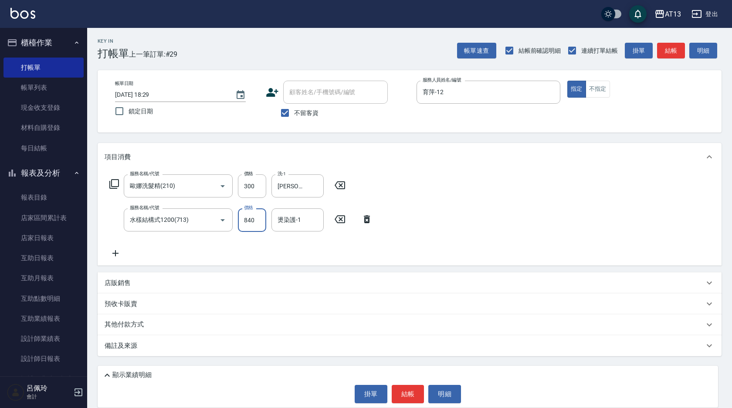
type input "840"
type input "葉采臻-24"
click at [409, 394] on button "結帳" at bounding box center [408, 394] width 33 height 18
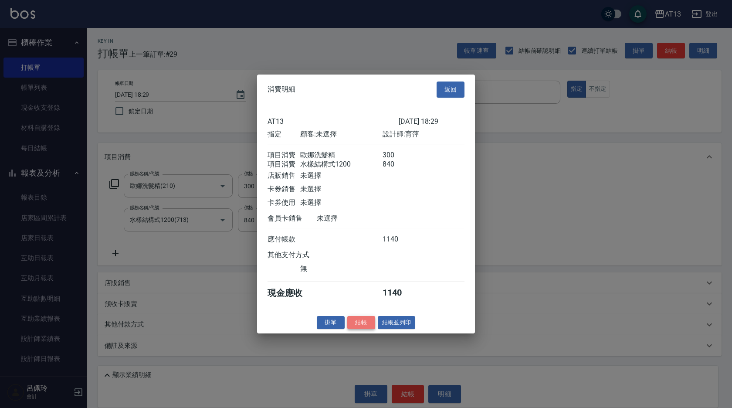
click at [366, 329] on button "結帳" at bounding box center [361, 322] width 28 height 14
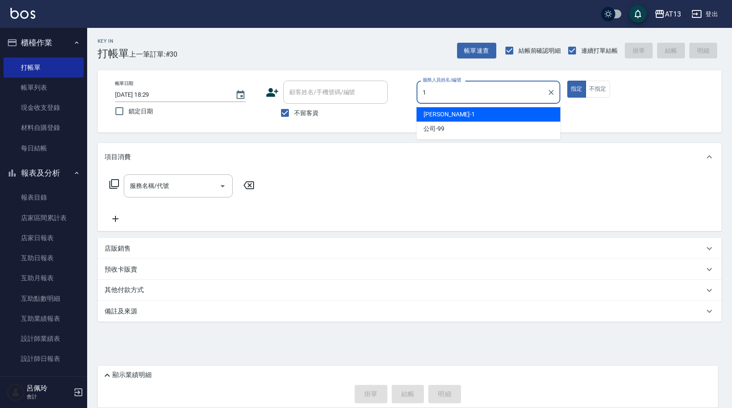
click at [521, 115] on div "鈞茹 -1" at bounding box center [488, 114] width 144 height 14
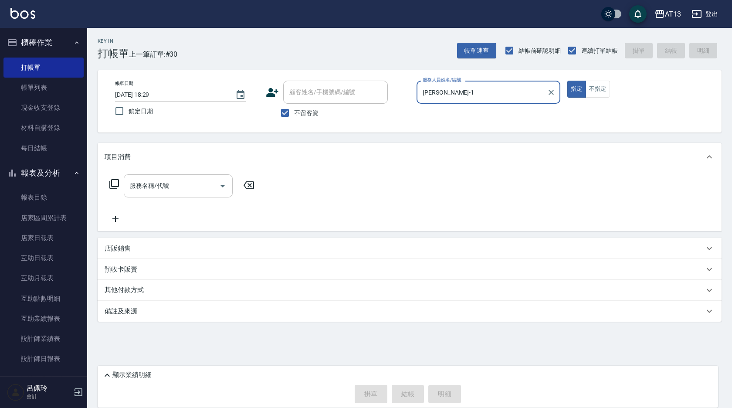
click at [152, 176] on div "服務名稱/代號" at bounding box center [178, 185] width 109 height 23
type input "鈞茹-1"
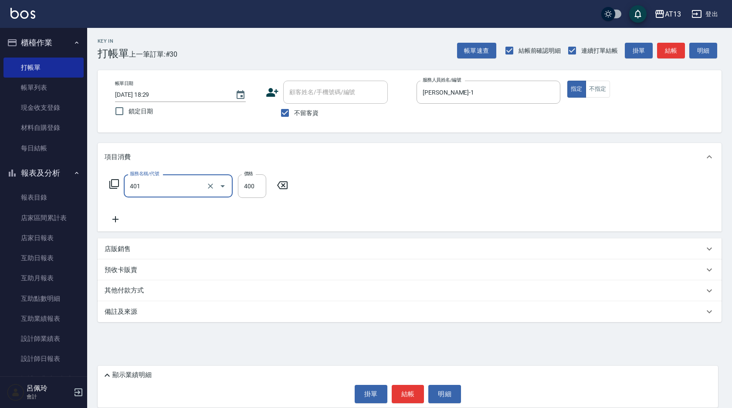
type input "剪髮(401)"
drag, startPoint x: 387, startPoint y: 194, endPoint x: 402, endPoint y: 350, distance: 156.6
click at [387, 195] on div "服務名稱/代號 剪髮(401) 服務名稱/代號 價格 400 價格" at bounding box center [410, 201] width 624 height 61
click at [416, 390] on button "結帳" at bounding box center [408, 394] width 33 height 18
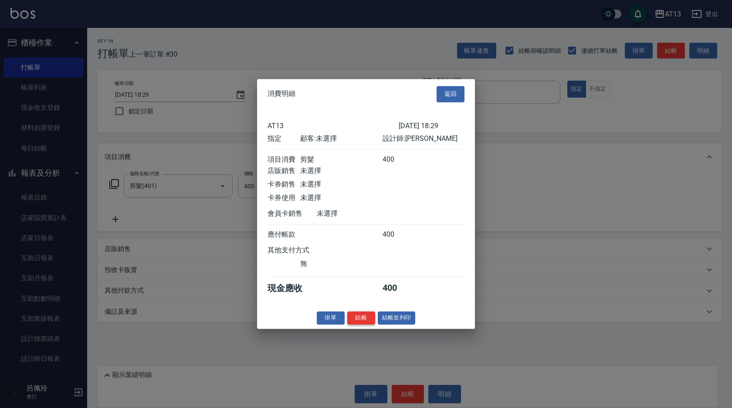
click at [364, 322] on button "結帳" at bounding box center [361, 318] width 28 height 14
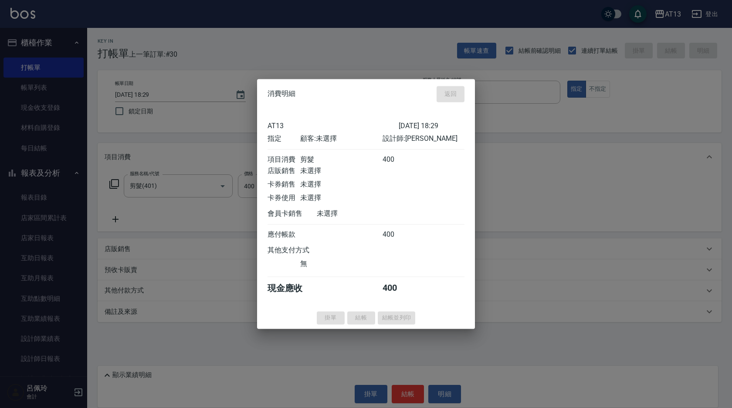
type input "2025/09/23 18:33"
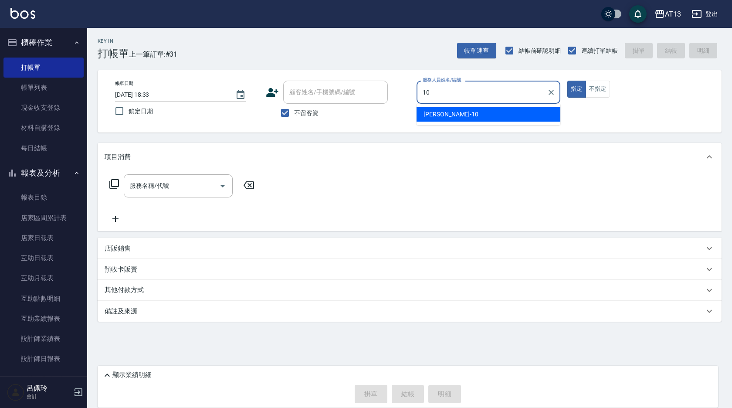
click at [453, 112] on div "稔穎 -10" at bounding box center [488, 114] width 144 height 14
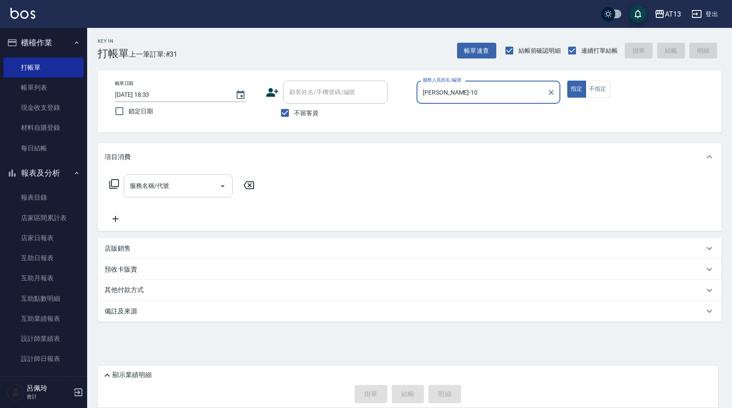
type input "稔穎-10"
click at [189, 181] on input "服務名稱/代號" at bounding box center [172, 185] width 88 height 15
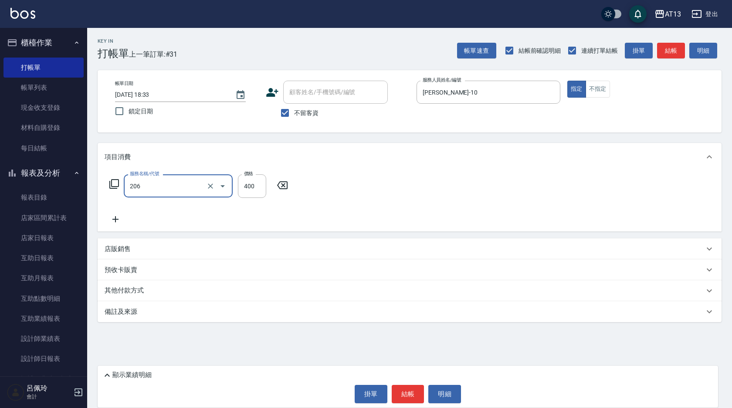
type input "健康洗(206)"
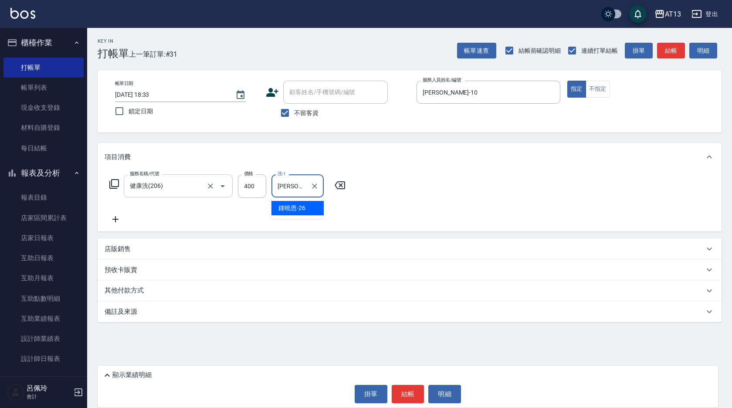
type input "鍾曉恩-26"
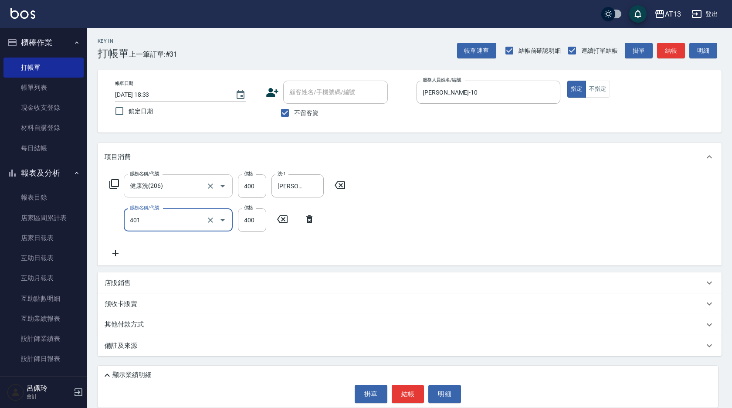
type input "剪髮(401)"
type input "200"
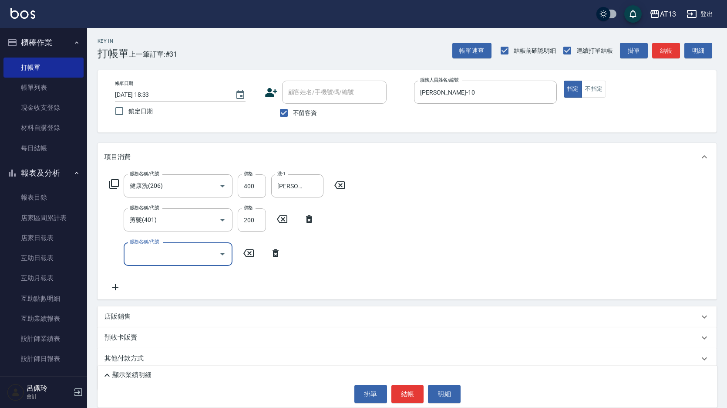
click at [457, 247] on div "服務名稱/代號 健康洗(206) 服務名稱/代號 價格 400 價格 洗-1 鍾曉恩-26 洗-1 服務名稱/代號 剪髮(401) 服務名稱/代號 價格 20…" at bounding box center [407, 235] width 619 height 128
click at [407, 392] on button "結帳" at bounding box center [408, 394] width 33 height 18
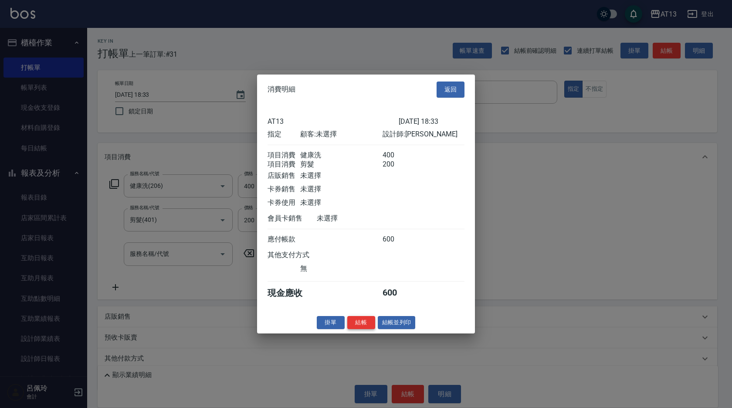
click at [365, 328] on button "結帳" at bounding box center [361, 322] width 28 height 14
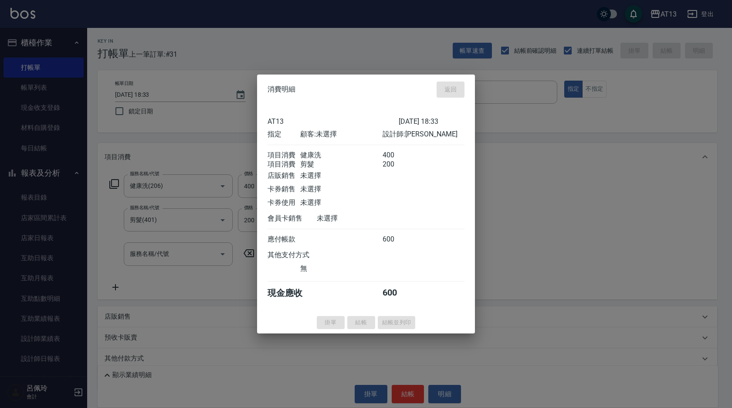
type input "2025/09/23 18:59"
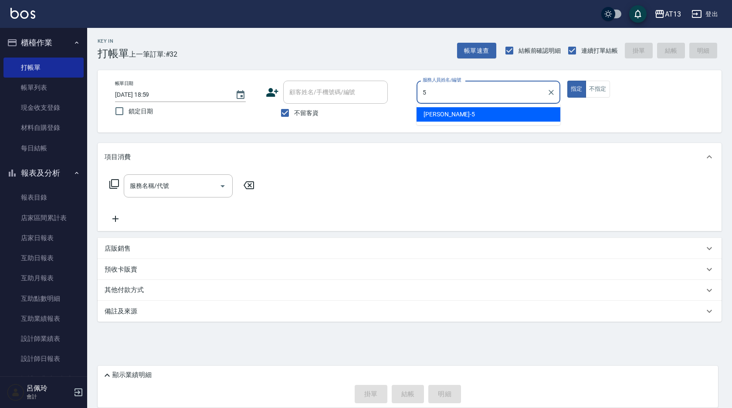
click at [502, 110] on div "陳紓晴 -5" at bounding box center [488, 114] width 144 height 14
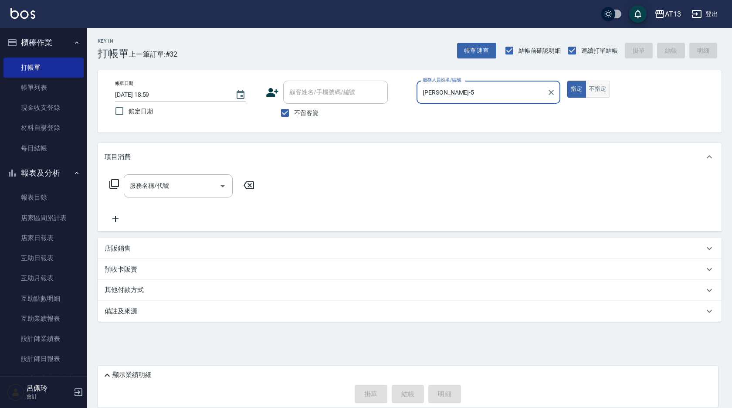
type input "陳紓晴-5"
click at [589, 87] on button "不指定" at bounding box center [597, 89] width 24 height 17
click at [166, 179] on input "服務名稱/代號" at bounding box center [172, 185] width 88 height 15
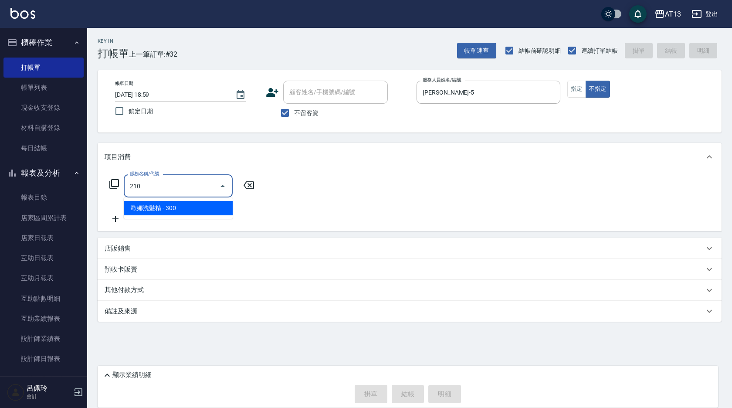
type input "歐娜洗髮精(210)"
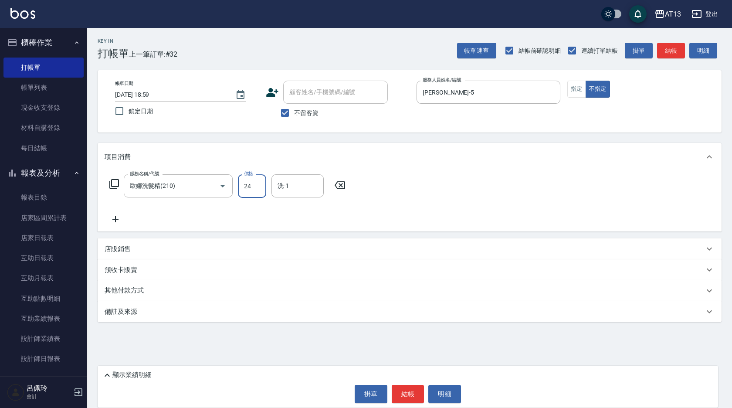
click at [248, 185] on input "24" at bounding box center [252, 186] width 28 height 24
type input "24"
click at [339, 181] on icon at bounding box center [340, 185] width 22 height 10
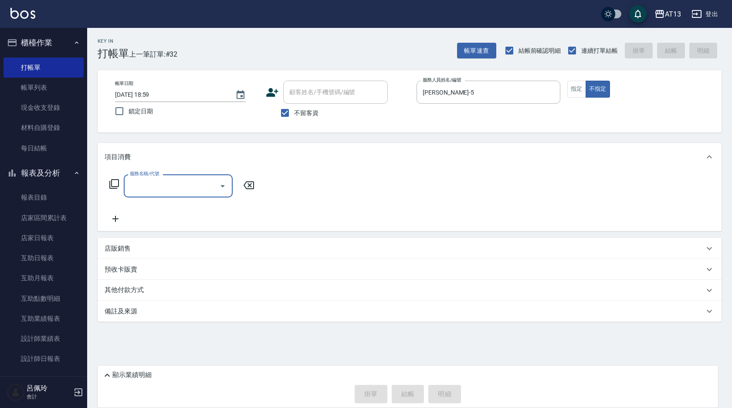
click at [173, 186] on input "服務名稱/代號" at bounding box center [172, 185] width 88 height 15
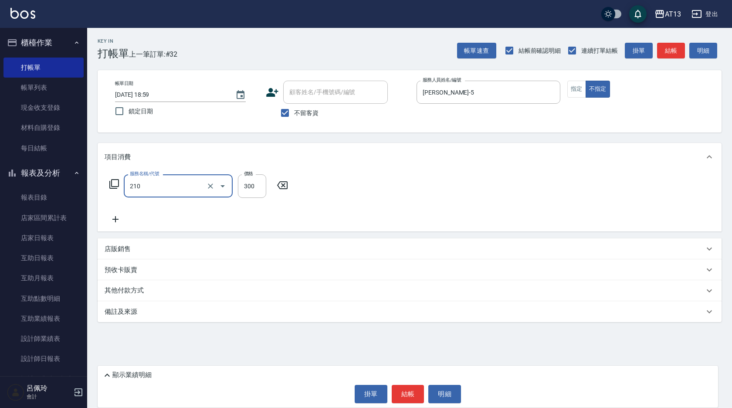
type input "歐娜洗髮精(210)"
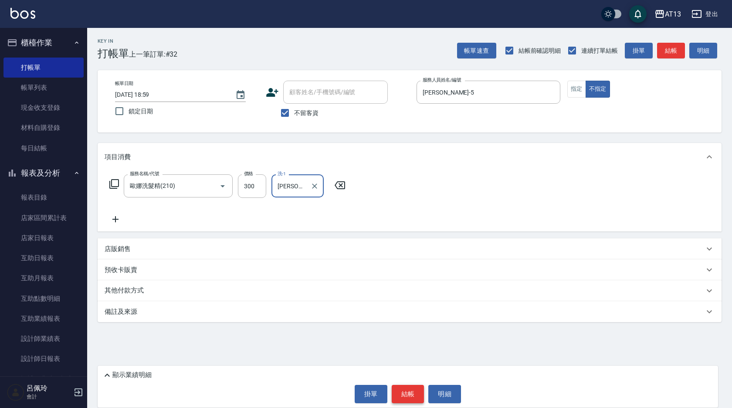
type input "葉采臻-24"
click at [410, 389] on button "結帳" at bounding box center [408, 394] width 33 height 18
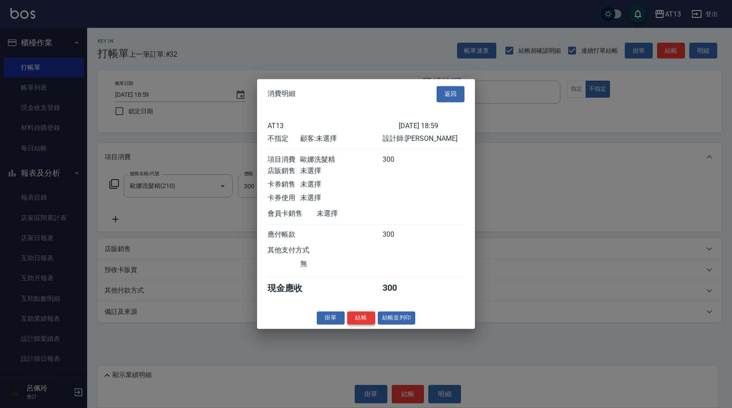
click at [361, 324] on button "結帳" at bounding box center [361, 318] width 28 height 14
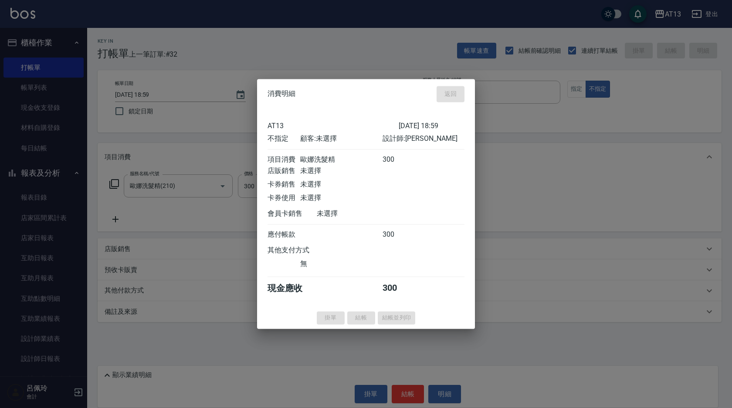
type input "2025/09/23 19:00"
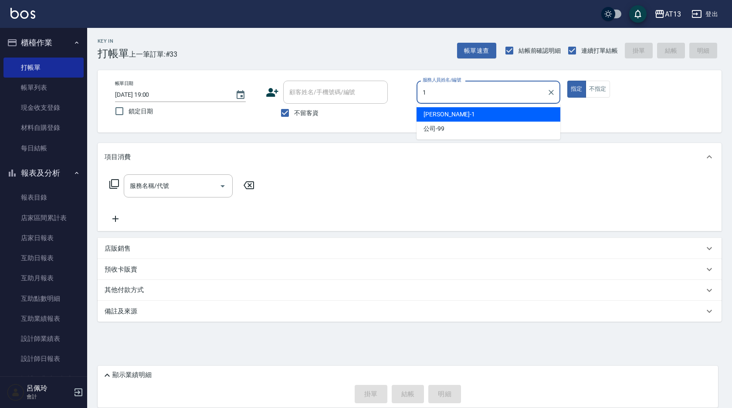
click at [436, 114] on span "鈞茹 -1" at bounding box center [448, 114] width 51 height 9
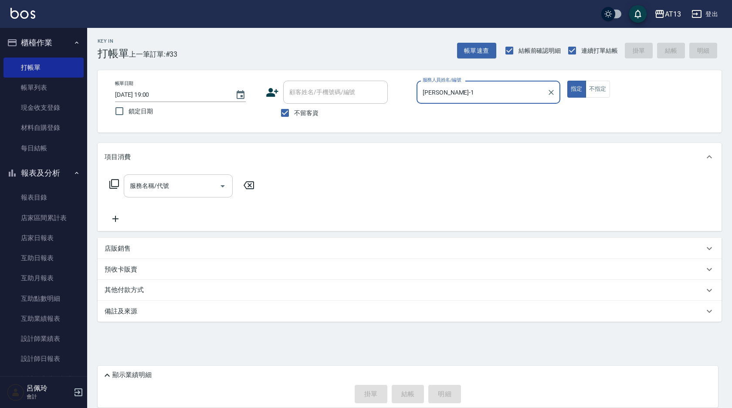
type input "鈞茹-1"
click at [182, 186] on input "服務名稱/代號" at bounding box center [172, 185] width 88 height 15
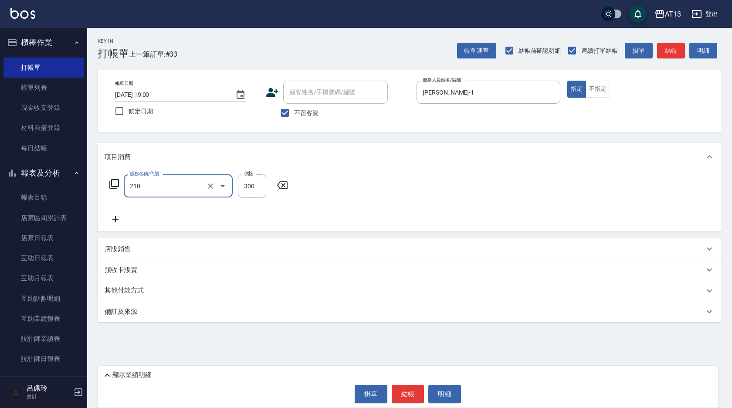
type input "歐娜洗髮精(210)"
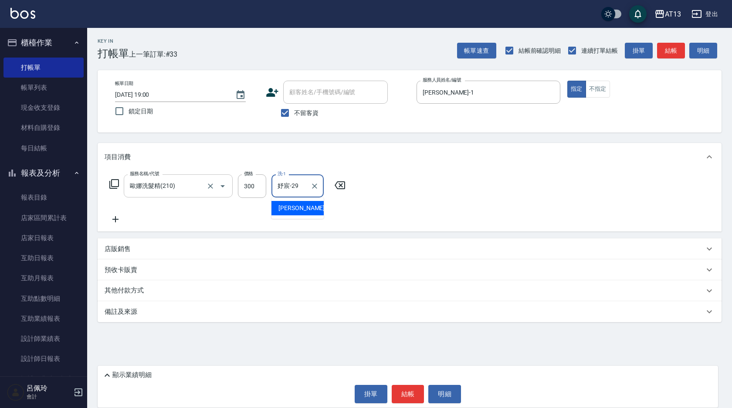
type input "妤宸-29"
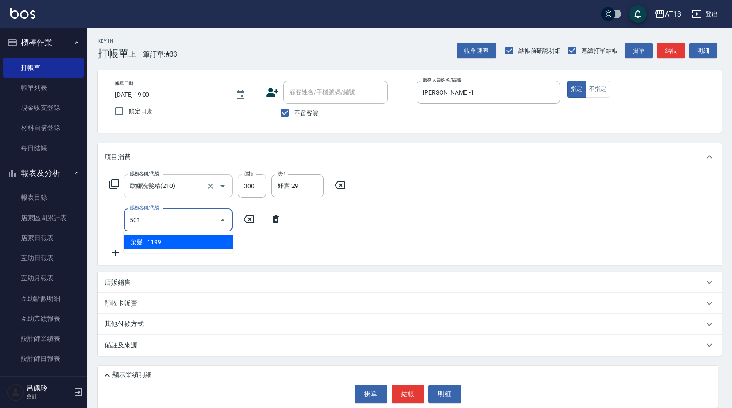
type input "染髮(501)"
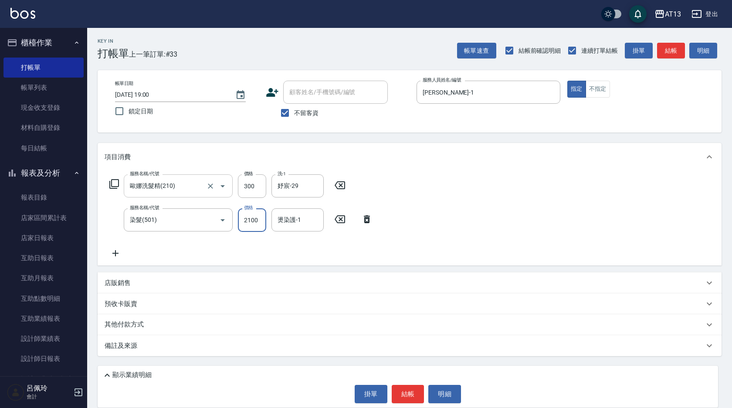
type input "2100"
type input "妤宸-29"
click at [416, 393] on button "結帳" at bounding box center [408, 394] width 33 height 18
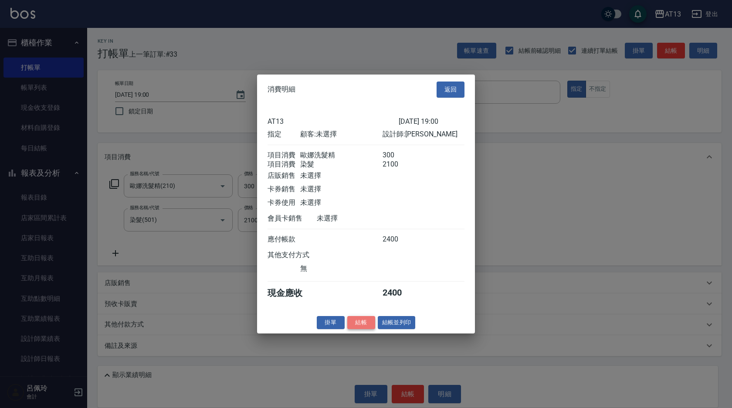
click at [358, 327] on button "結帳" at bounding box center [361, 322] width 28 height 14
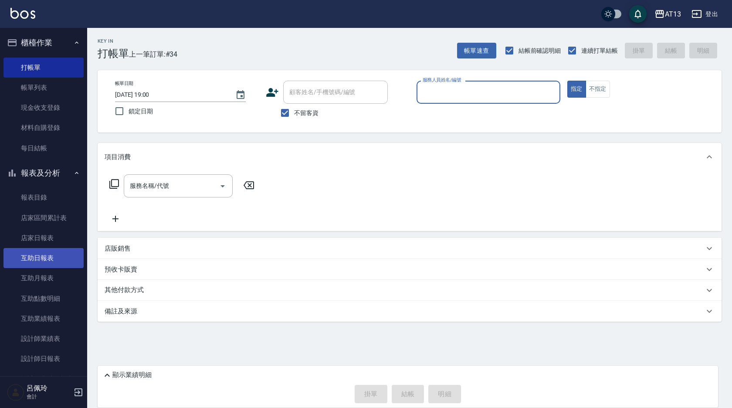
click at [43, 259] on link "互助日報表" at bounding box center [43, 258] width 80 height 20
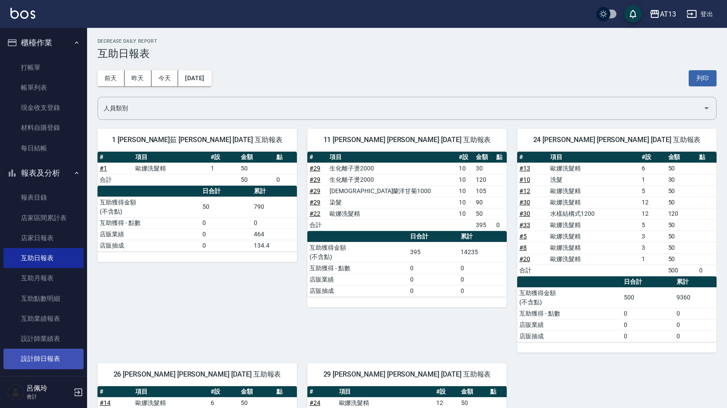
click at [49, 357] on link "設計師日報表" at bounding box center [43, 358] width 80 height 20
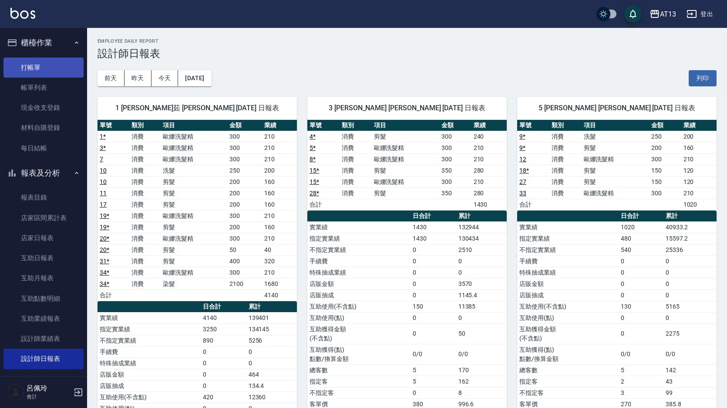
click at [56, 71] on link "打帳單" at bounding box center [43, 67] width 80 height 20
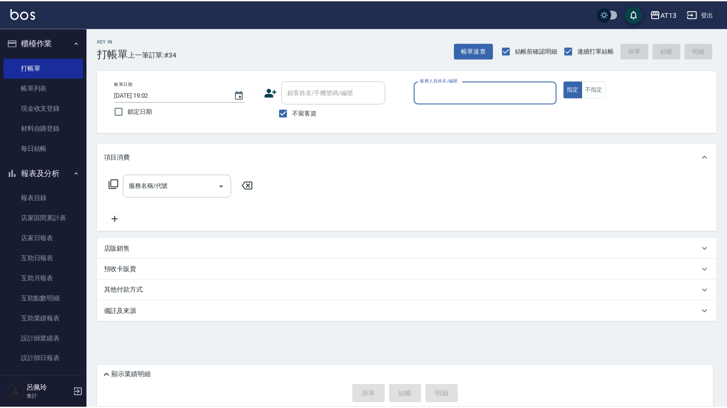
scroll to position [4, 0]
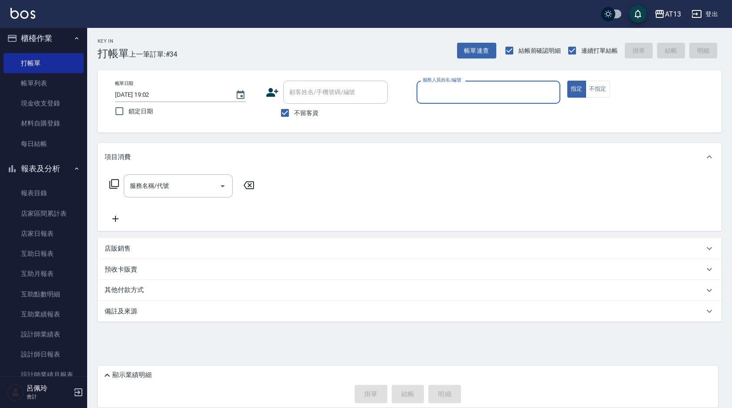
click at [496, 95] on input "服務人員姓名/編號" at bounding box center [488, 91] width 136 height 15
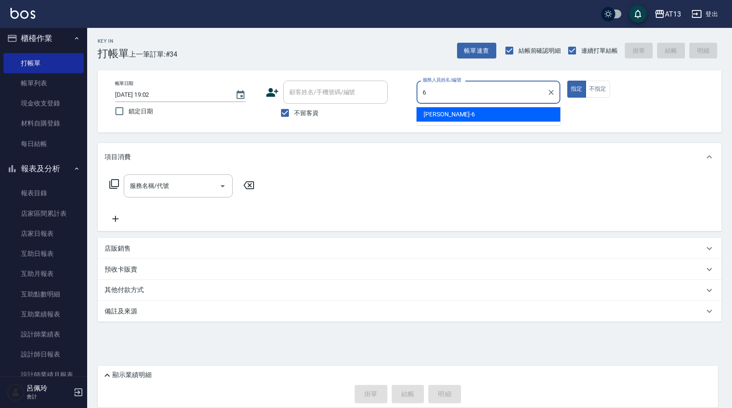
click at [541, 111] on div "亭妤 -6" at bounding box center [488, 114] width 144 height 14
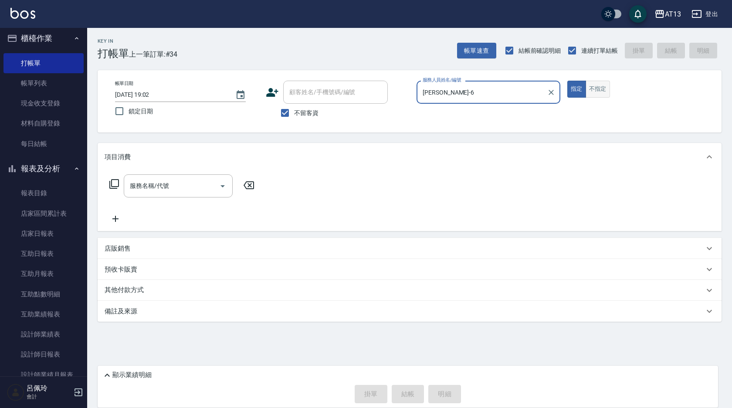
type input "亭妤-6"
click at [598, 92] on button "不指定" at bounding box center [597, 89] width 24 height 17
click at [204, 178] on div "服務名稱/代號" at bounding box center [178, 185] width 109 height 23
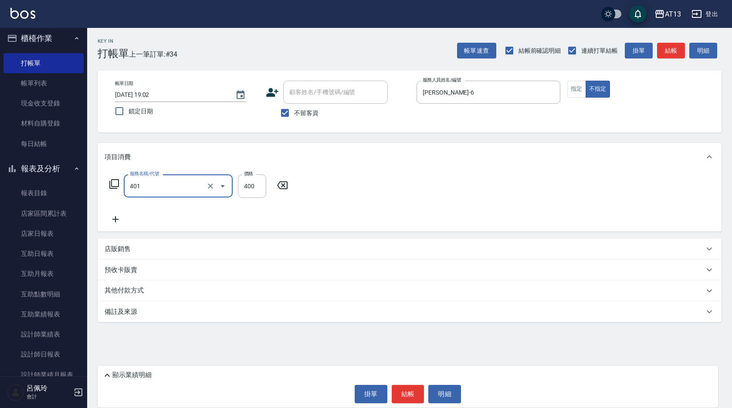
type input "剪髮(401)"
type input "200"
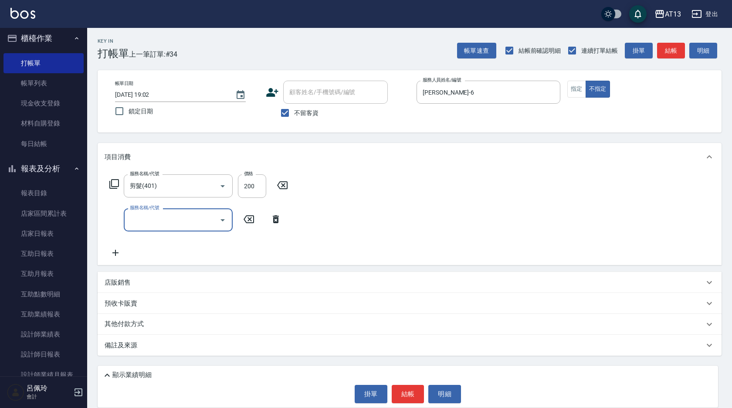
click at [450, 196] on div "服務名稱/代號 剪髮(401) 服務名稱/代號 價格 200 價格 服務名稱/代號 服務名稱/代號" at bounding box center [410, 218] width 624 height 94
click at [421, 385] on button "結帳" at bounding box center [408, 394] width 33 height 18
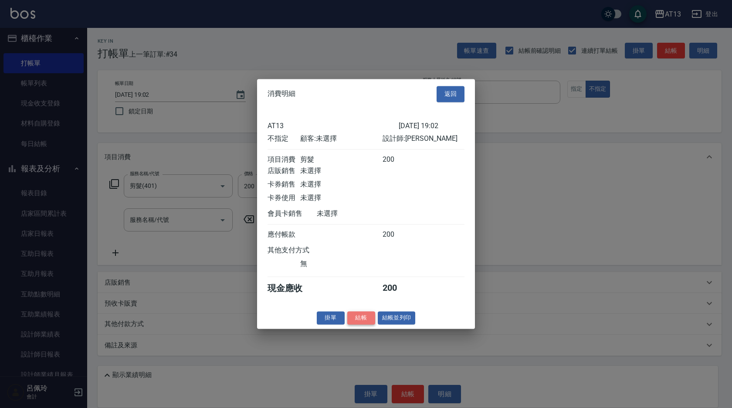
click at [363, 324] on button "結帳" at bounding box center [361, 318] width 28 height 14
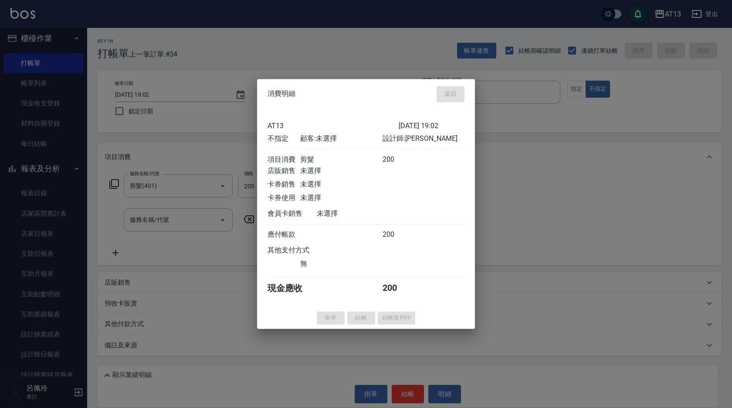
type input "2025/09/23 19:21"
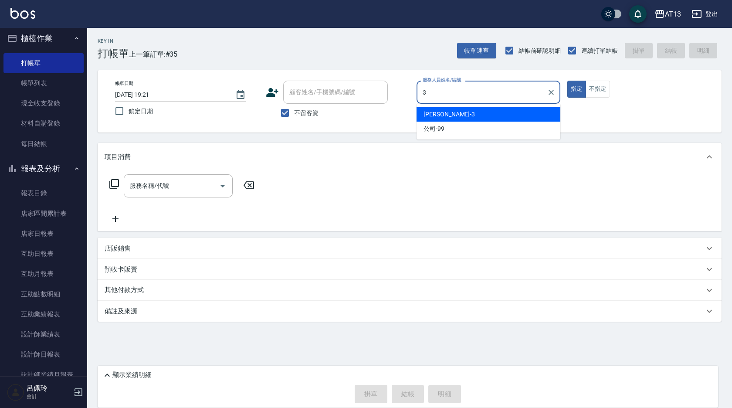
click at [430, 109] on div "敏玹 -3" at bounding box center [488, 114] width 144 height 14
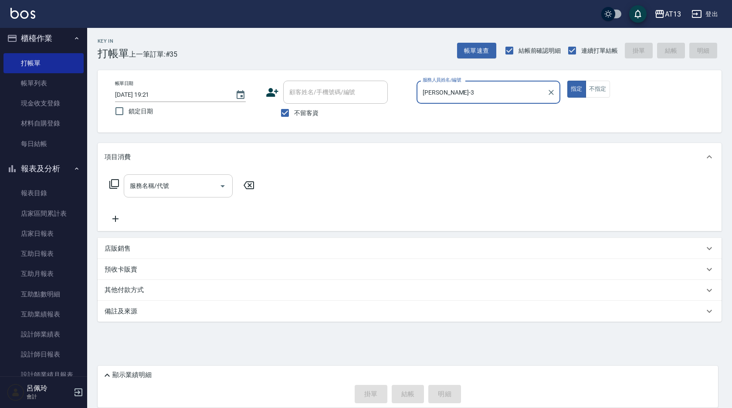
type input "敏玹-3"
click at [179, 180] on input "服務名稱/代號" at bounding box center [172, 185] width 88 height 15
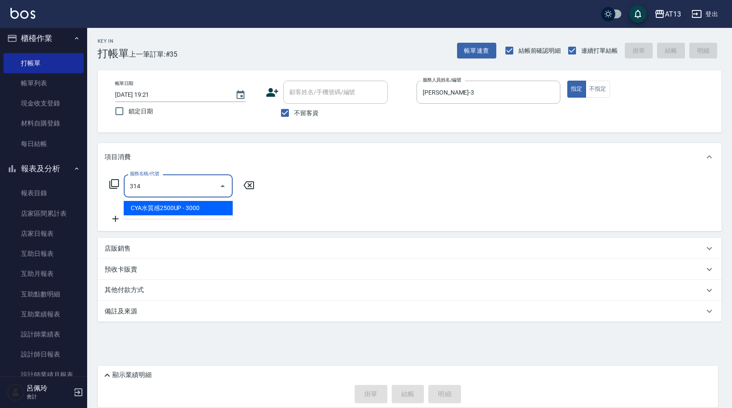
type input "CYA水質感2500UP(314)"
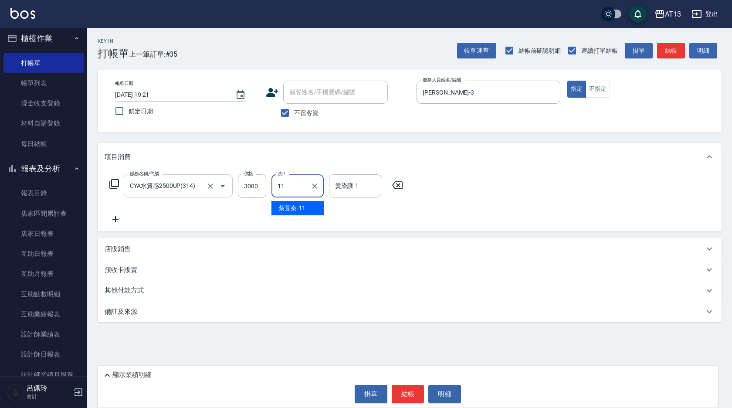
type input "蔡萓秦-11"
click at [535, 196] on div "服務名稱/代號 CYA水質感2500UP(314) 服務名稱/代號 價格 3000 價格 洗-1 蔡萓秦-11 洗-1 燙染護-1 蔡萓秦-11 燙染護-1" at bounding box center [410, 201] width 624 height 61
click at [409, 387] on button "結帳" at bounding box center [408, 394] width 33 height 18
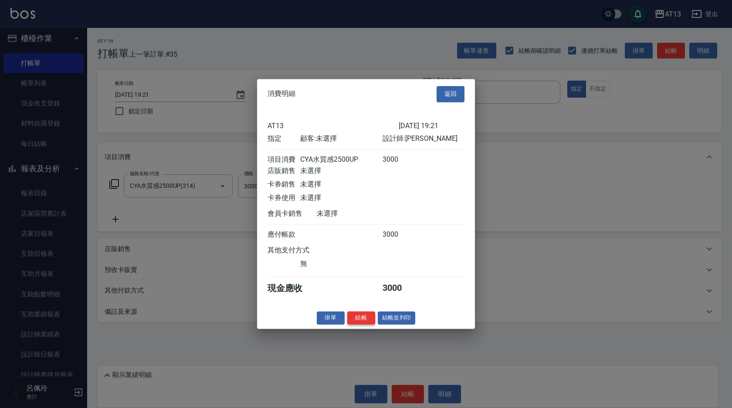
click at [367, 324] on button "結帳" at bounding box center [361, 318] width 28 height 14
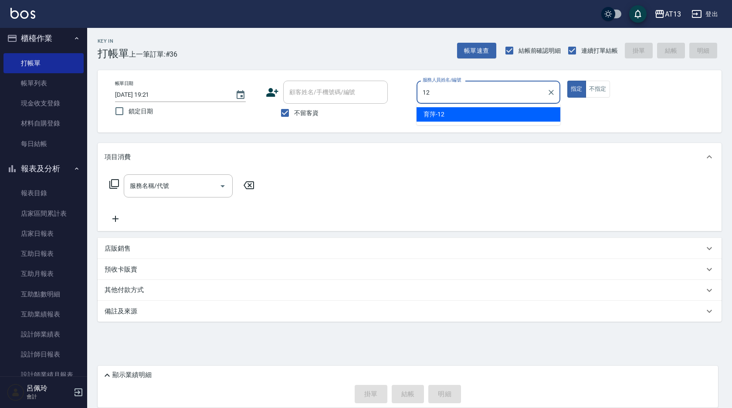
drag, startPoint x: 424, startPoint y: 101, endPoint x: 426, endPoint y: 117, distance: 16.3
click at [423, 104] on body "AT13 登出 櫃檯作業 打帳單 帳單列表 現金收支登錄 材料自購登錄 每日結帳 報表及分析 報表目錄 店家區間累計表 店家日報表 互助日報表 互助月報表 互…" at bounding box center [366, 204] width 732 height 408
click at [428, 115] on span "育萍 -12" at bounding box center [433, 114] width 21 height 9
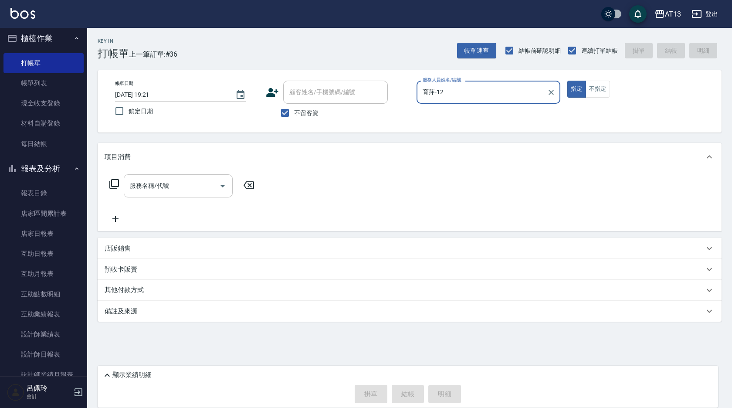
type input "育萍-12"
click at [187, 188] on input "服務名稱/代號" at bounding box center [172, 185] width 88 height 15
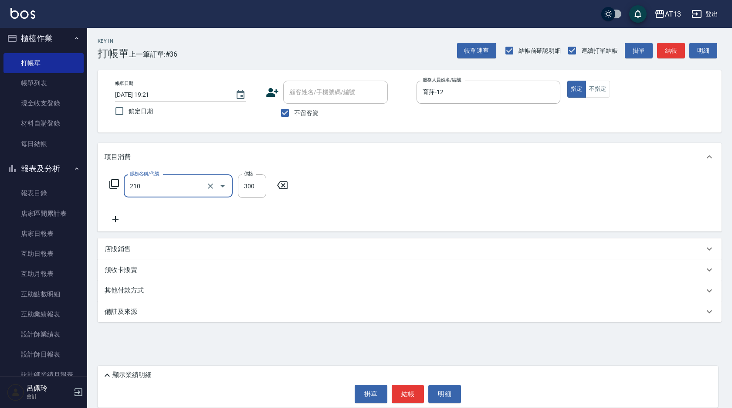
type input "歐娜洗髮精(210)"
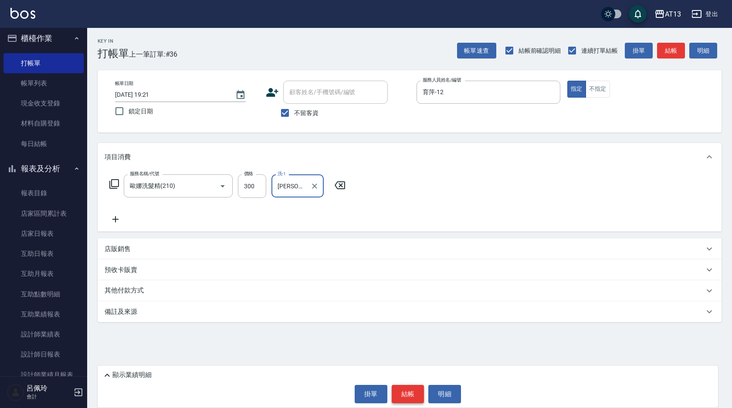
type input "葉采臻-24"
click at [416, 390] on button "結帳" at bounding box center [408, 394] width 33 height 18
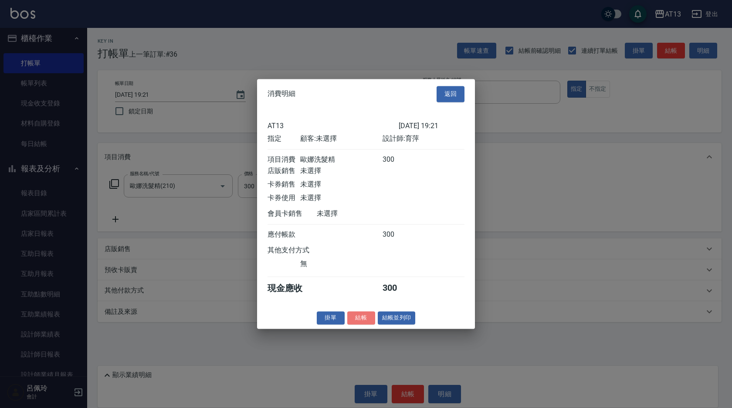
click at [350, 324] on button "結帳" at bounding box center [361, 318] width 28 height 14
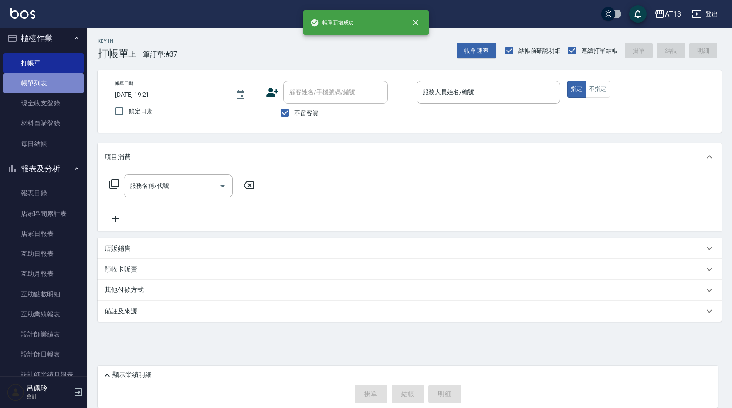
click at [47, 90] on link "帳單列表" at bounding box center [43, 83] width 80 height 20
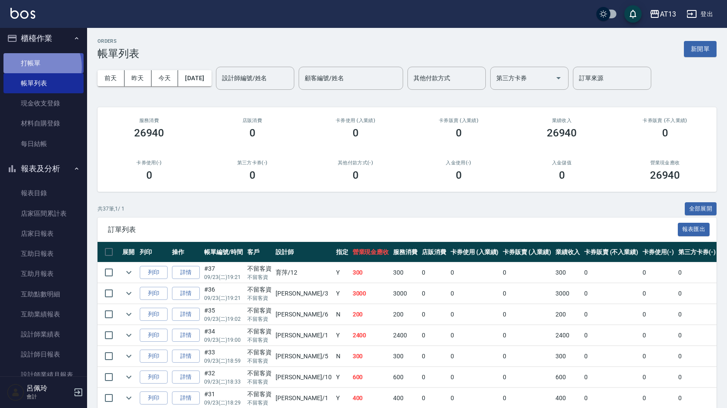
click at [36, 66] on link "打帳單" at bounding box center [43, 63] width 80 height 20
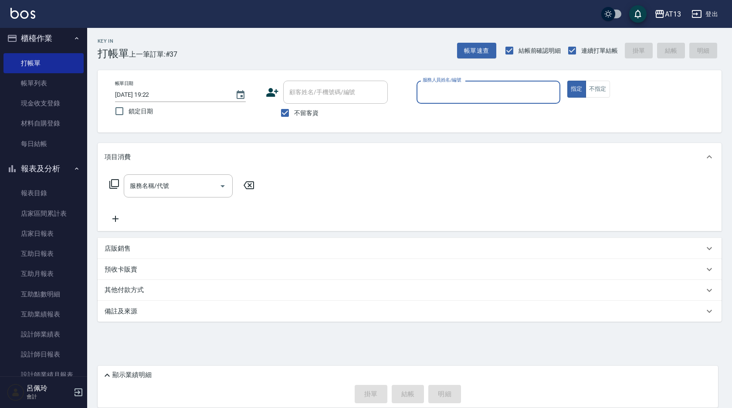
click at [21, 25] on div "AT13 登出" at bounding box center [366, 14] width 732 height 28
click at [85, 346] on nav "櫃檯作業 打帳單 帳單列表 現金收支登錄 材料自購登錄 每日結帳 報表及分析 報表目錄 店家區間累計表 店家日報表 互助日報表 互助月報表 互助點數明細 互助…" at bounding box center [43, 202] width 87 height 348
click at [441, 96] on input "服務人員姓名/編號" at bounding box center [488, 91] width 136 height 15
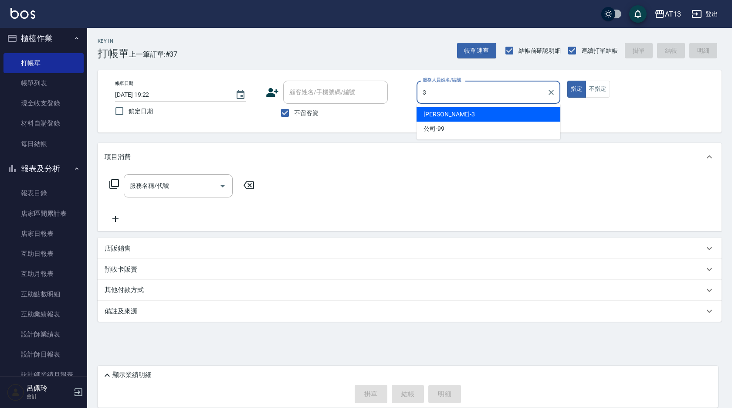
click at [453, 111] on div "敏玹 -3" at bounding box center [488, 114] width 144 height 14
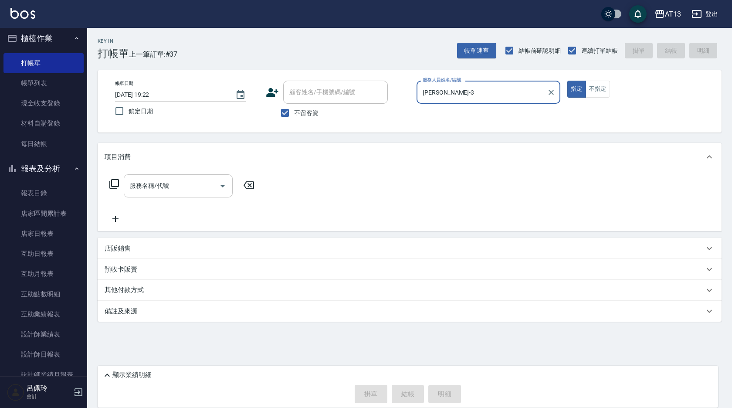
type input "敏玹-3"
click at [173, 187] on input "服務名稱/代號" at bounding box center [172, 185] width 88 height 15
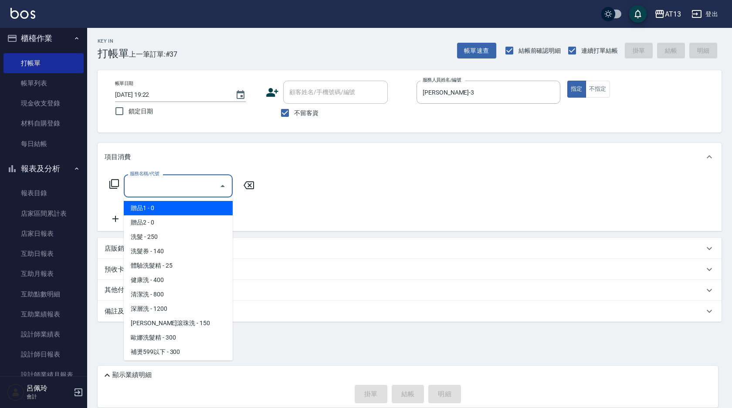
click at [170, 188] on input "服務名稱/代號" at bounding box center [172, 185] width 88 height 15
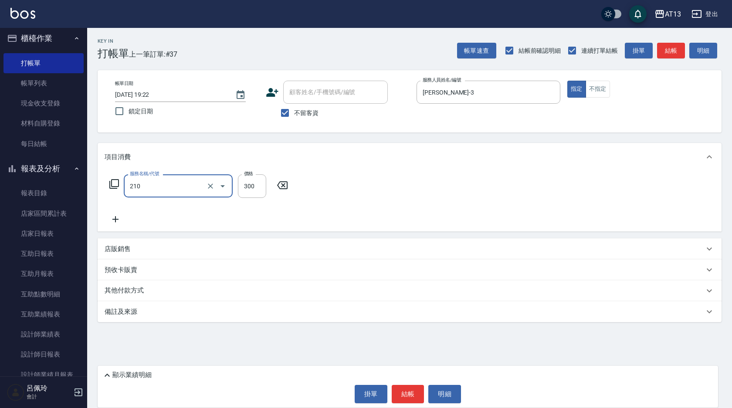
type input "歐娜洗髮精(210)"
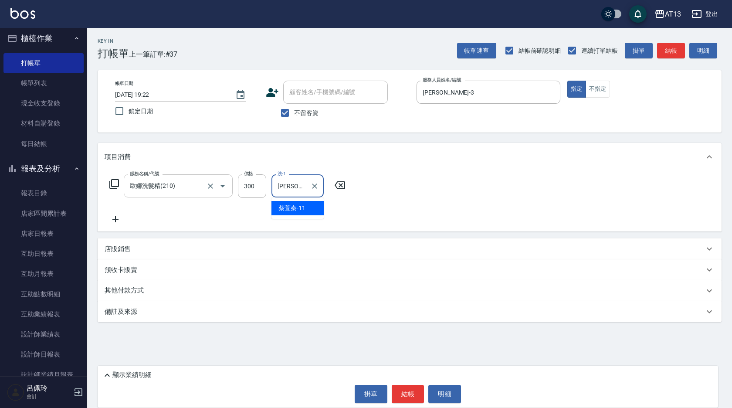
type input "蔡萓秦-11"
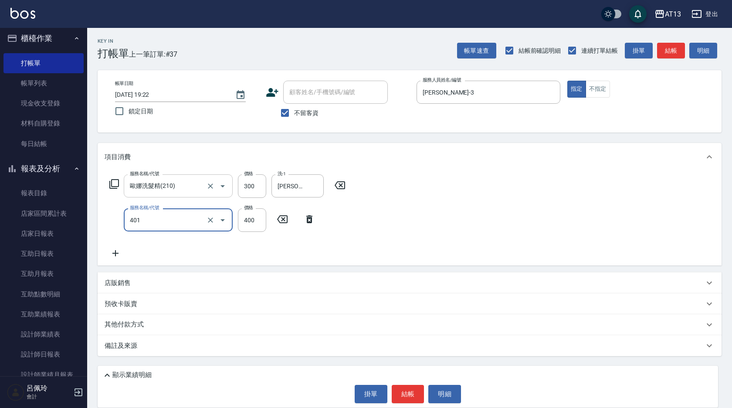
type input "剪髮(401)"
type input "350"
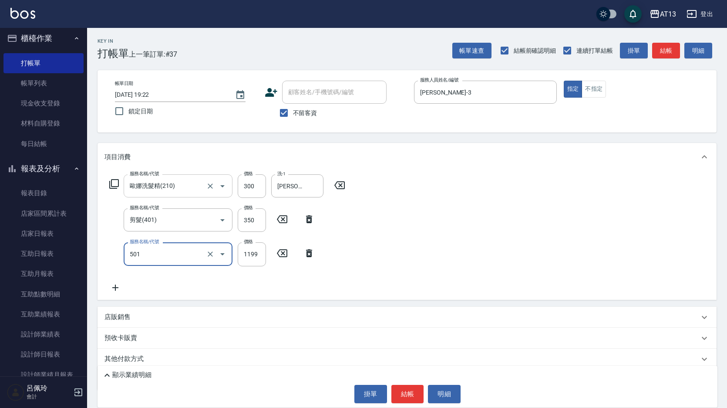
type input "染髮(501)"
type input "1600"
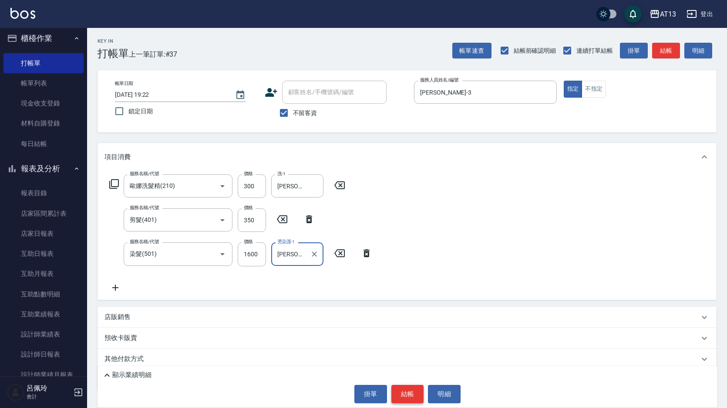
type input "蔡萓秦-11"
click at [410, 396] on button "結帳" at bounding box center [408, 394] width 33 height 18
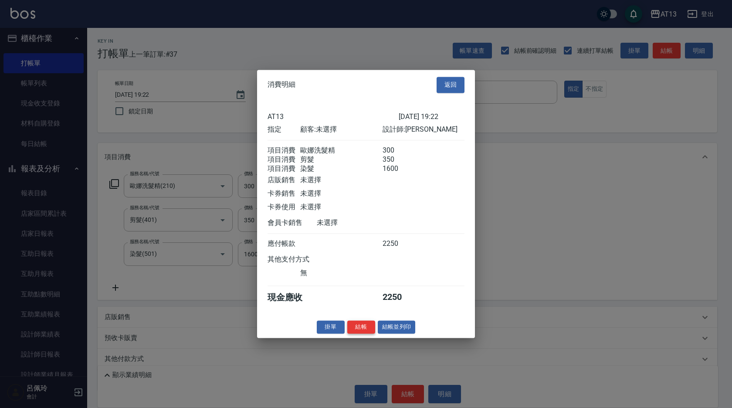
click at [358, 332] on button "結帳" at bounding box center [361, 327] width 28 height 14
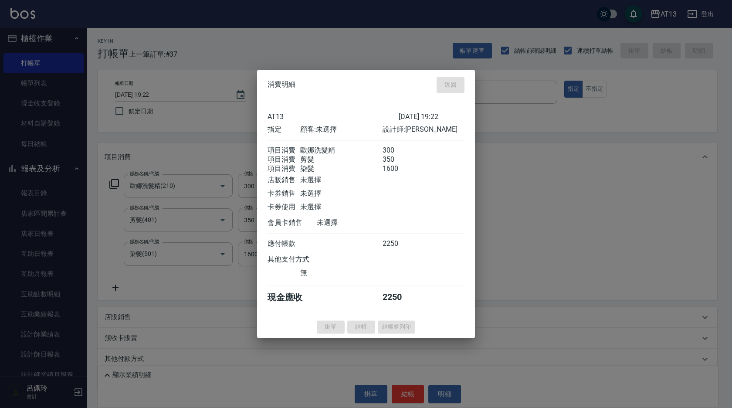
type input "2025/09/23 19:43"
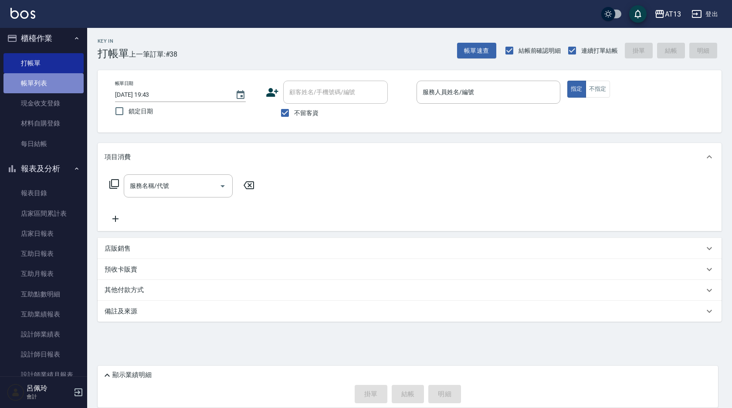
click at [45, 82] on link "帳單列表" at bounding box center [43, 83] width 80 height 20
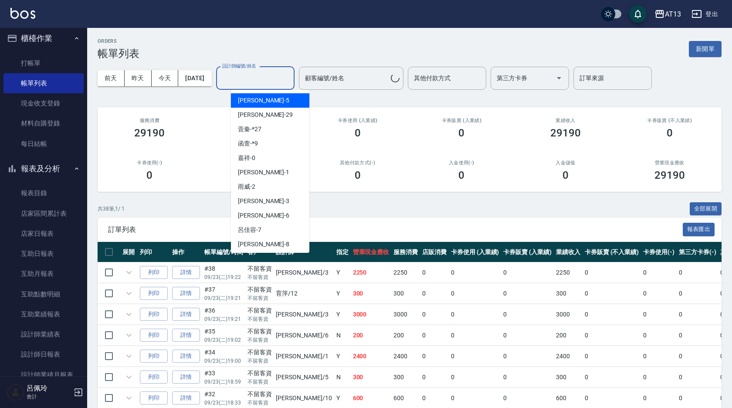
click at [252, 74] on div "設計師編號/姓名 設計師編號/姓名" at bounding box center [255, 78] width 78 height 23
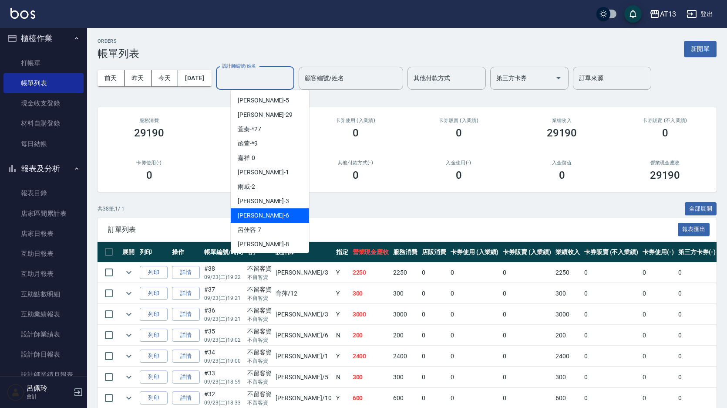
click at [246, 212] on span "亭妤 -6" at bounding box center [263, 215] width 51 height 9
type input "亭妤-6"
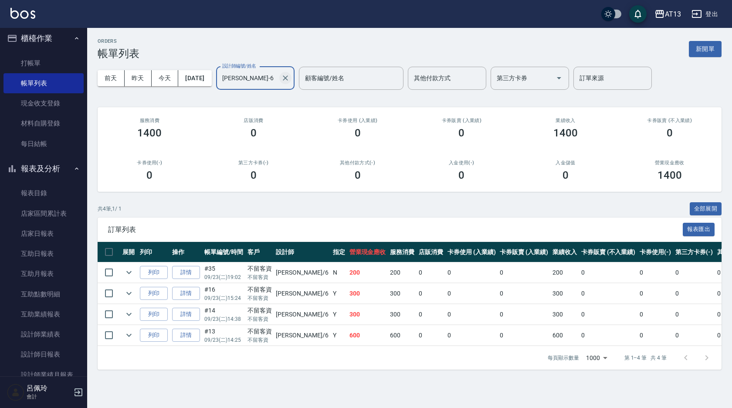
click at [290, 77] on icon "Clear" at bounding box center [285, 78] width 9 height 9
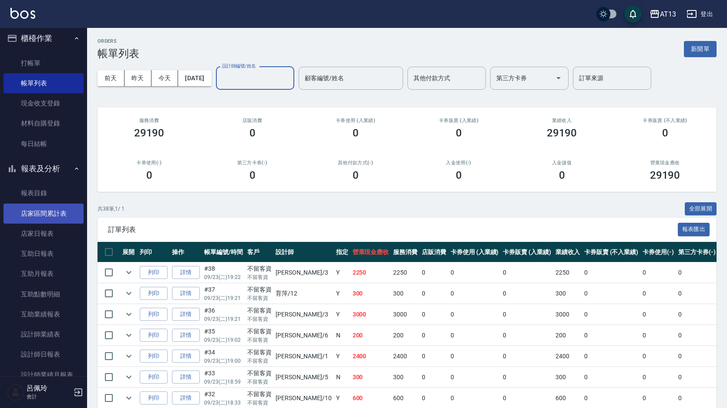
scroll to position [91, 0]
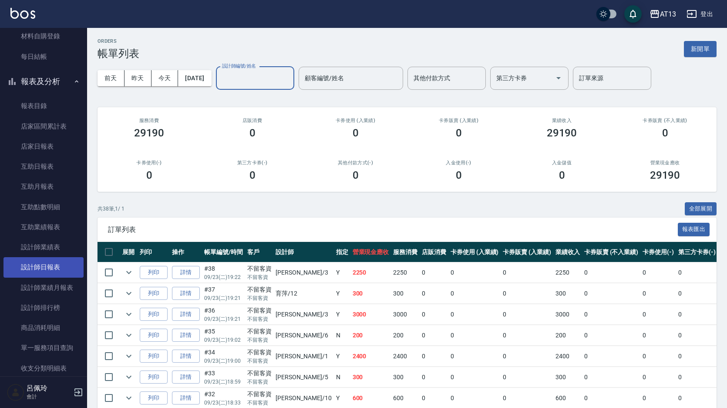
click at [51, 268] on link "設計師日報表" at bounding box center [43, 267] width 80 height 20
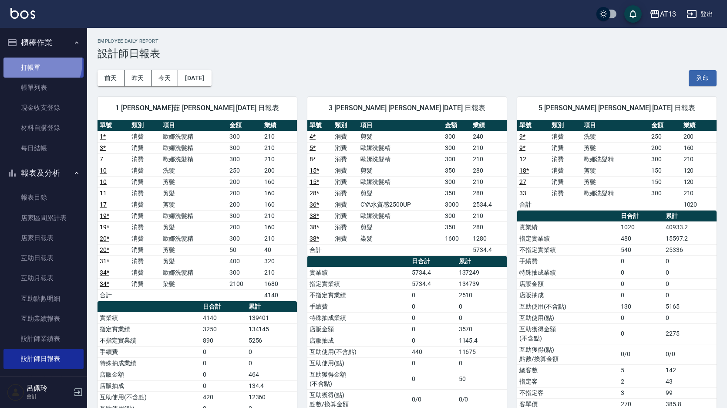
click at [40, 63] on link "打帳單" at bounding box center [43, 67] width 80 height 20
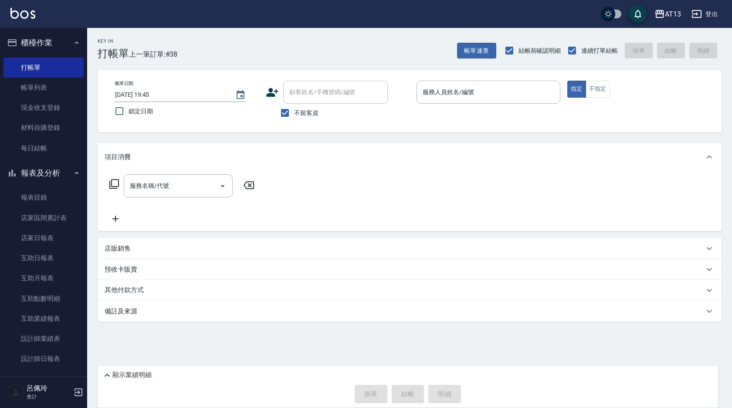
click at [714, 13] on button "登出" at bounding box center [705, 14] width 34 height 16
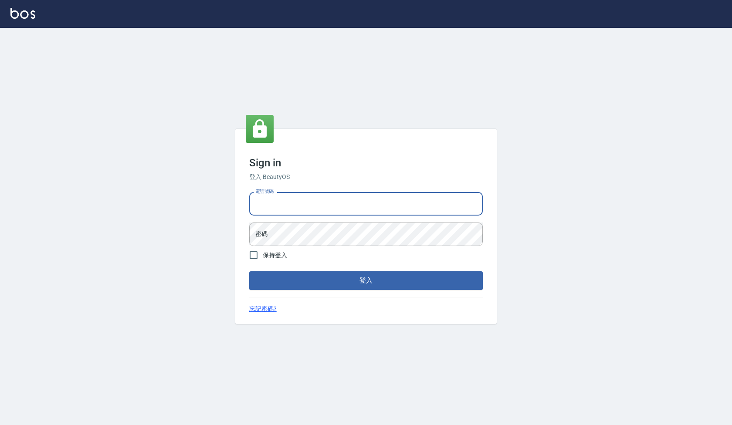
type input "24233512"
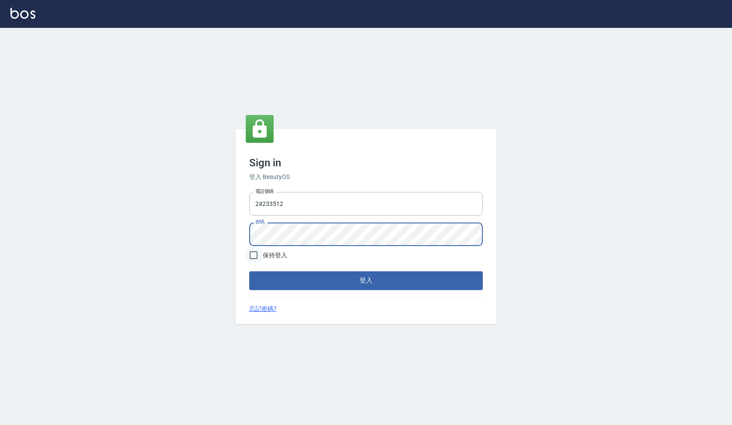
click at [259, 258] on input "保持登入" at bounding box center [253, 255] width 18 height 18
checkbox input "true"
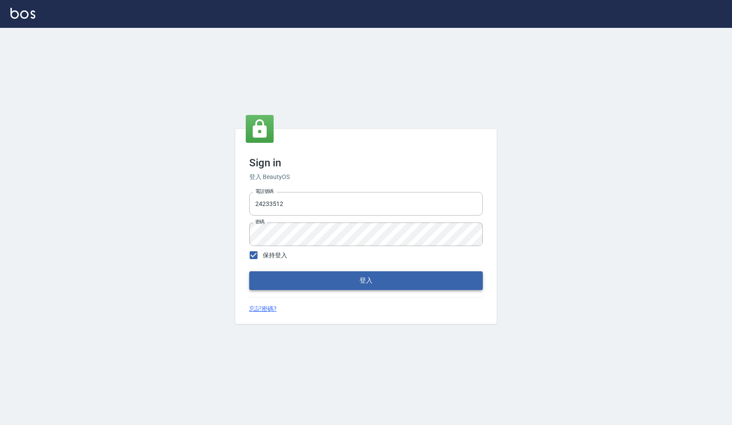
click at [299, 280] on button "登入" at bounding box center [365, 280] width 233 height 18
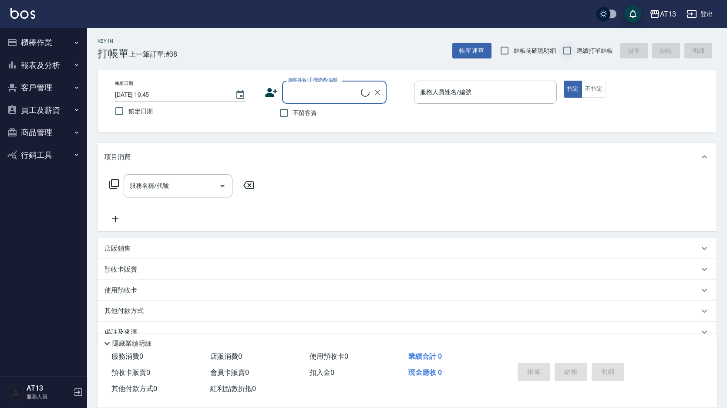
click at [566, 48] on input "連續打單結帳" at bounding box center [567, 50] width 18 height 18
checkbox input "true"
click at [507, 49] on input "結帳前確認明細" at bounding box center [505, 50] width 18 height 18
checkbox input "true"
click at [287, 113] on input "不留客資" at bounding box center [284, 113] width 18 height 18
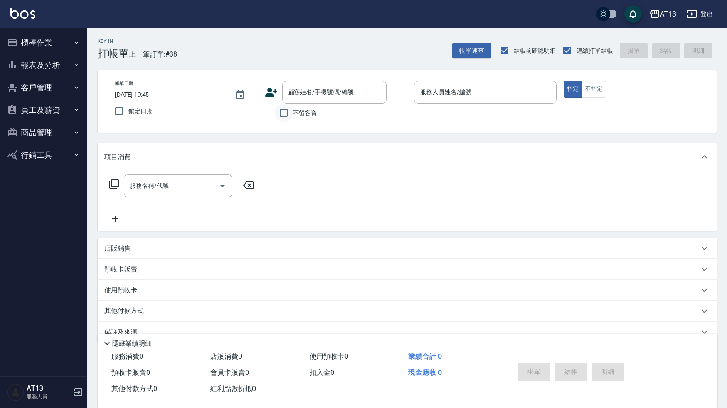
checkbox input "true"
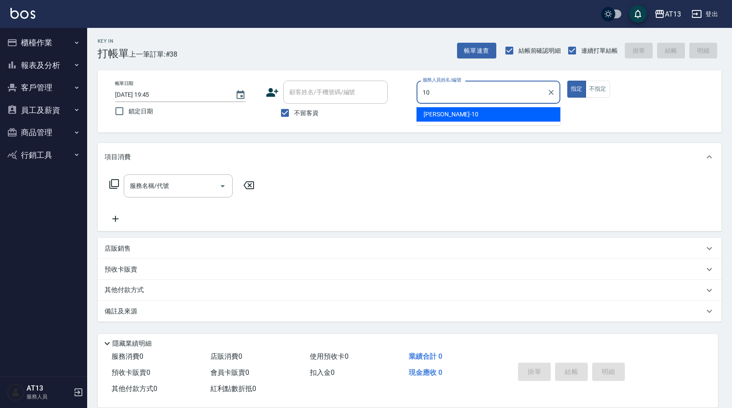
click at [456, 117] on div "稔穎 -10" at bounding box center [488, 114] width 144 height 14
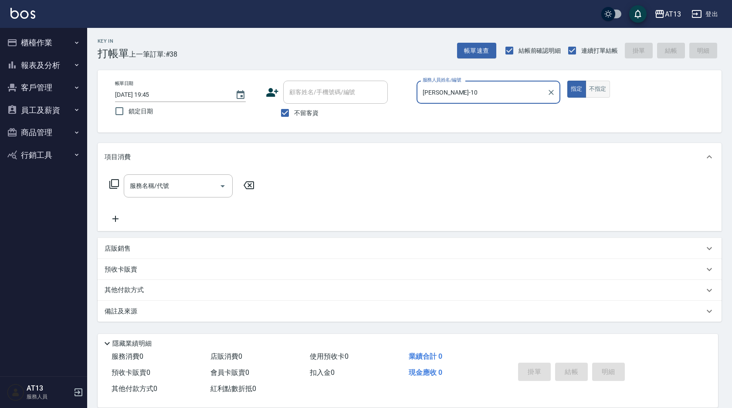
type input "稔穎-10"
drag, startPoint x: 605, startPoint y: 93, endPoint x: 598, endPoint y: 94, distance: 7.4
click at [606, 93] on button "不指定" at bounding box center [597, 89] width 24 height 17
click at [174, 180] on input "服務名稱/代號" at bounding box center [172, 185] width 88 height 15
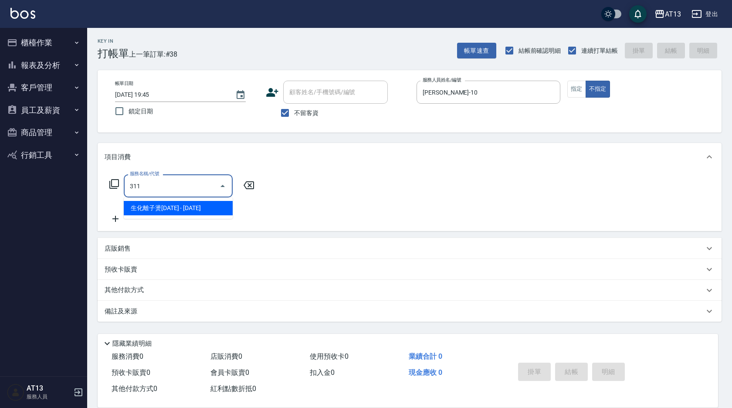
type input "生化離子燙2000(311)"
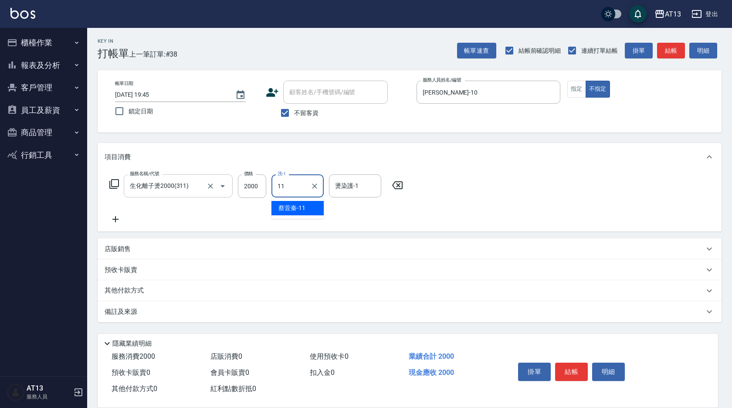
type input "蔡萓秦-11"
click at [565, 368] on button "結帳" at bounding box center [571, 371] width 33 height 18
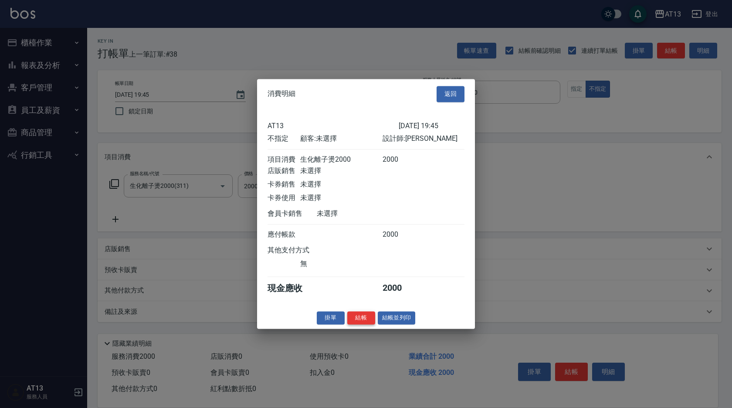
click at [367, 323] on button "結帳" at bounding box center [361, 318] width 28 height 14
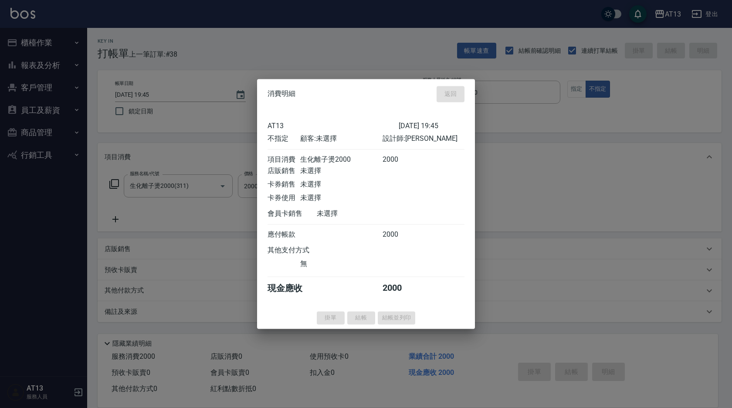
type input "2025/09/23 20:03"
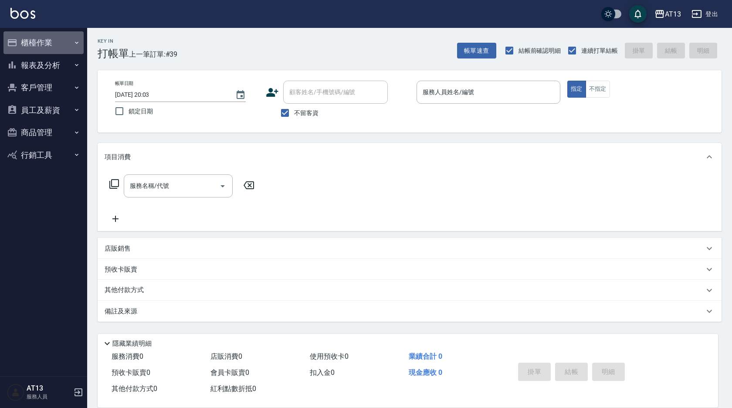
click at [40, 41] on button "櫃檯作業" at bounding box center [43, 42] width 80 height 23
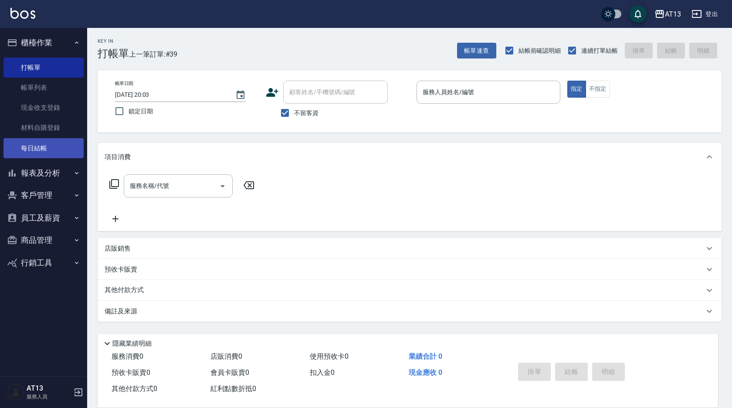
click at [43, 144] on link "每日結帳" at bounding box center [43, 148] width 80 height 20
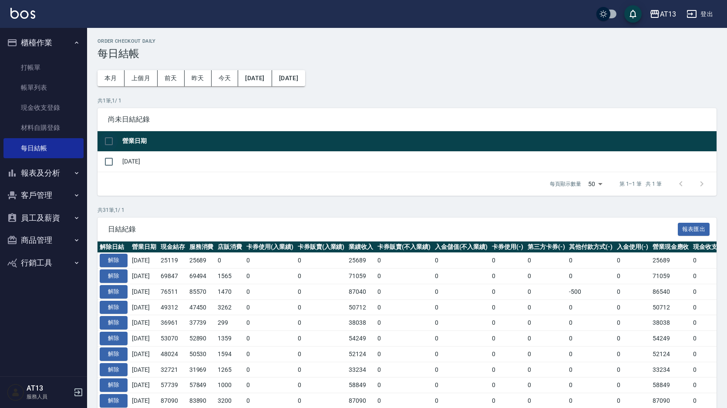
click at [106, 149] on input "checkbox" at bounding box center [109, 141] width 18 height 18
checkbox input "true"
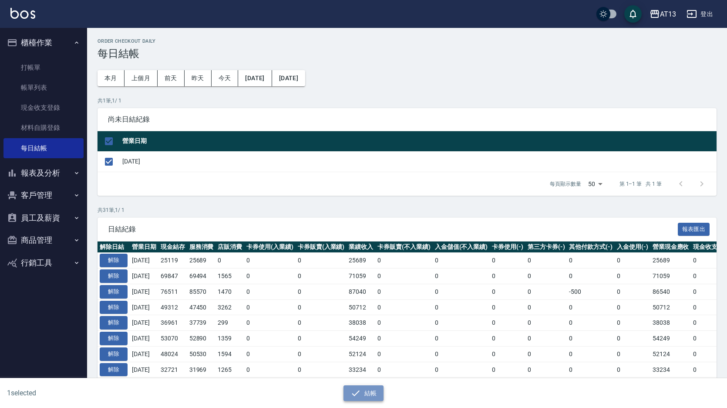
click at [371, 397] on button "結帳" at bounding box center [364, 393] width 41 height 16
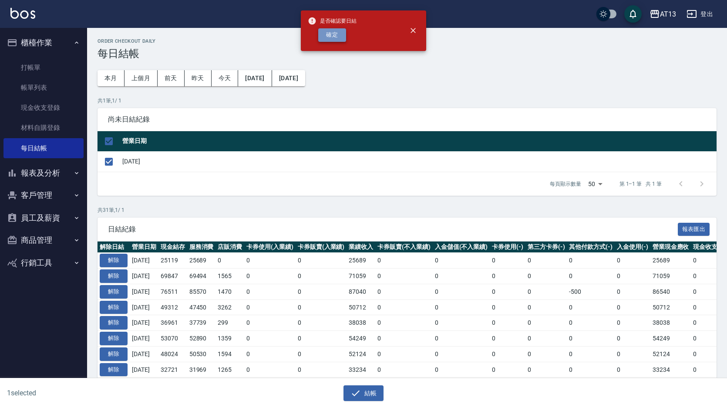
click at [335, 31] on button "確定" at bounding box center [332, 35] width 28 height 14
checkbox input "false"
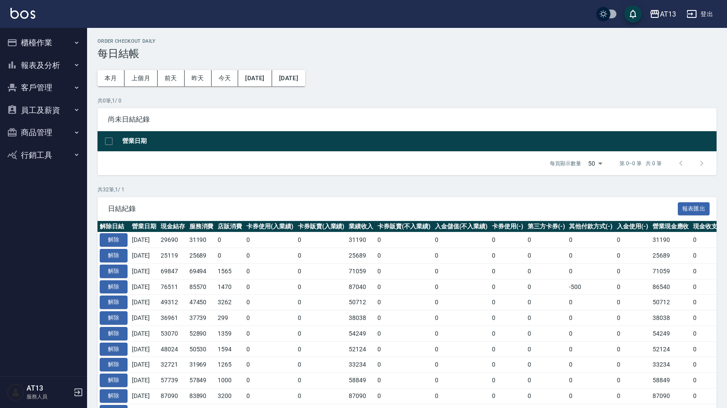
click at [48, 68] on button "報表及分析" at bounding box center [43, 65] width 80 height 23
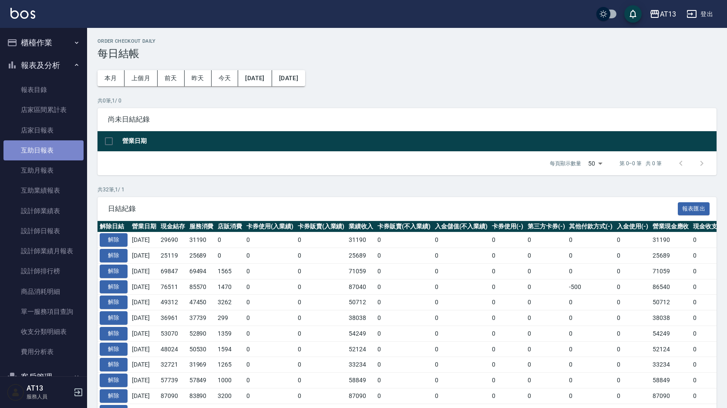
click at [49, 151] on link "互助日報表" at bounding box center [43, 150] width 80 height 20
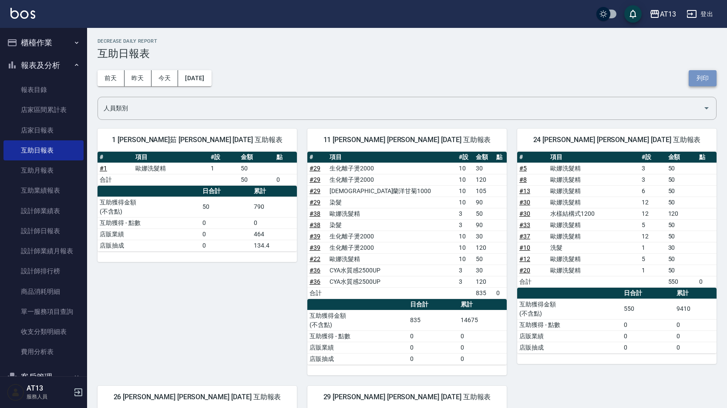
click at [696, 80] on button "列印" at bounding box center [703, 78] width 28 height 16
click at [48, 235] on link "設計師日報表" at bounding box center [43, 231] width 80 height 20
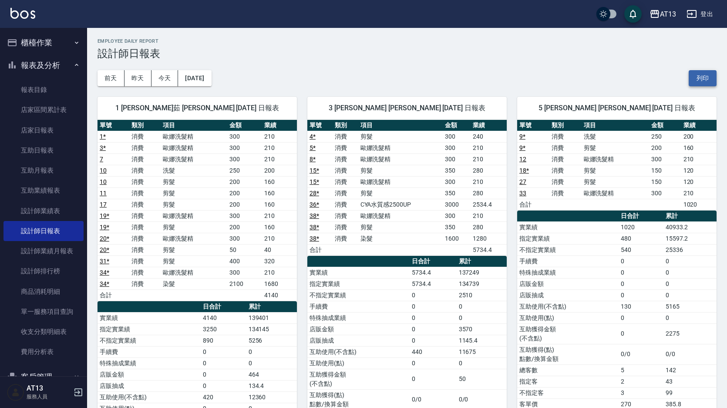
click at [696, 76] on button "列印" at bounding box center [703, 78] width 28 height 16
click at [43, 129] on link "店家日報表" at bounding box center [43, 130] width 80 height 20
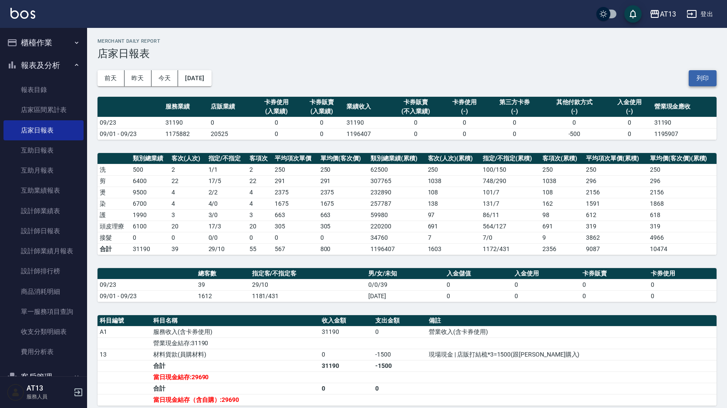
click at [705, 75] on button "列印" at bounding box center [703, 78] width 28 height 16
